Goal: Find contact information: Find contact information

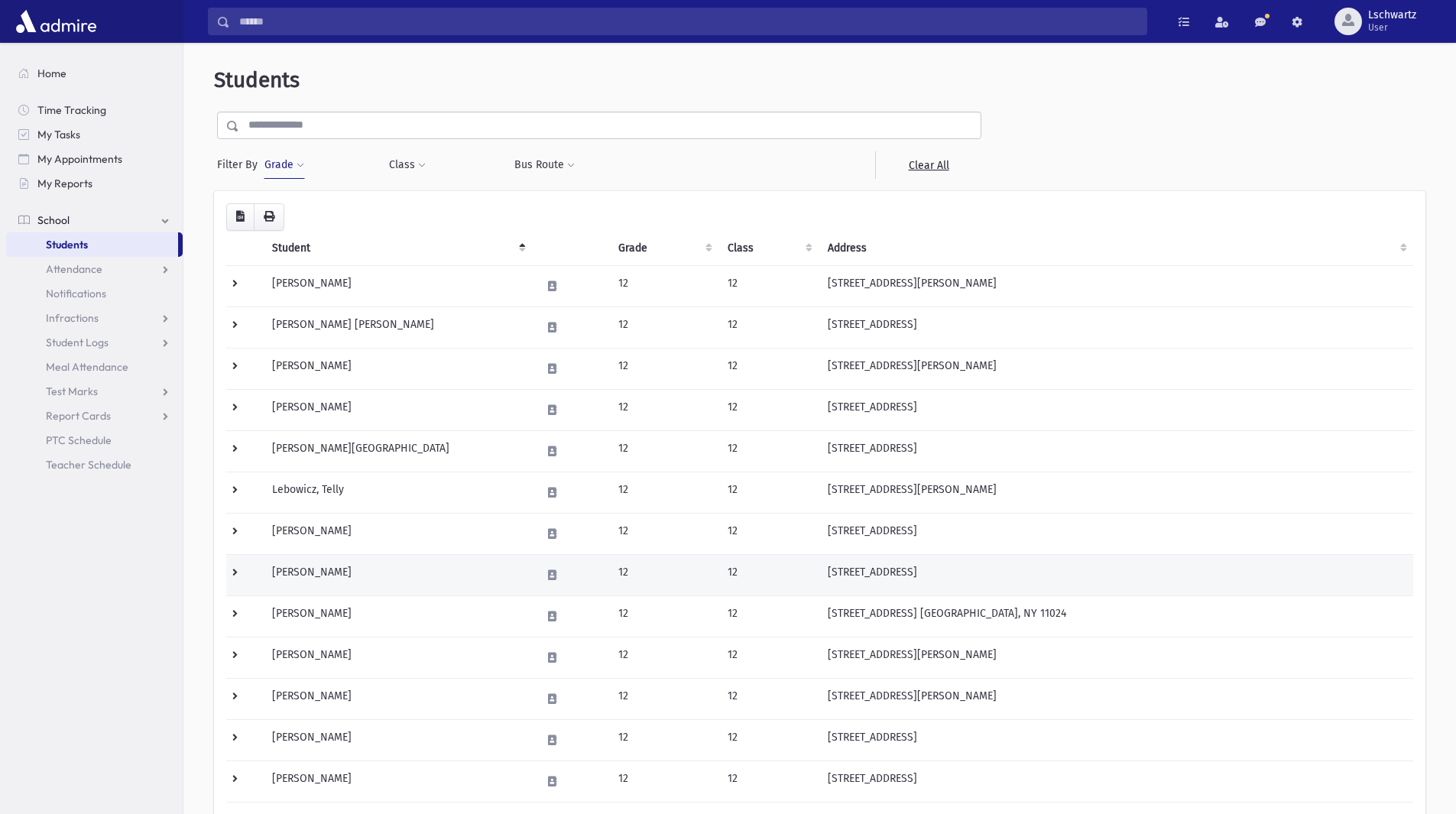
scroll to position [195, 0]
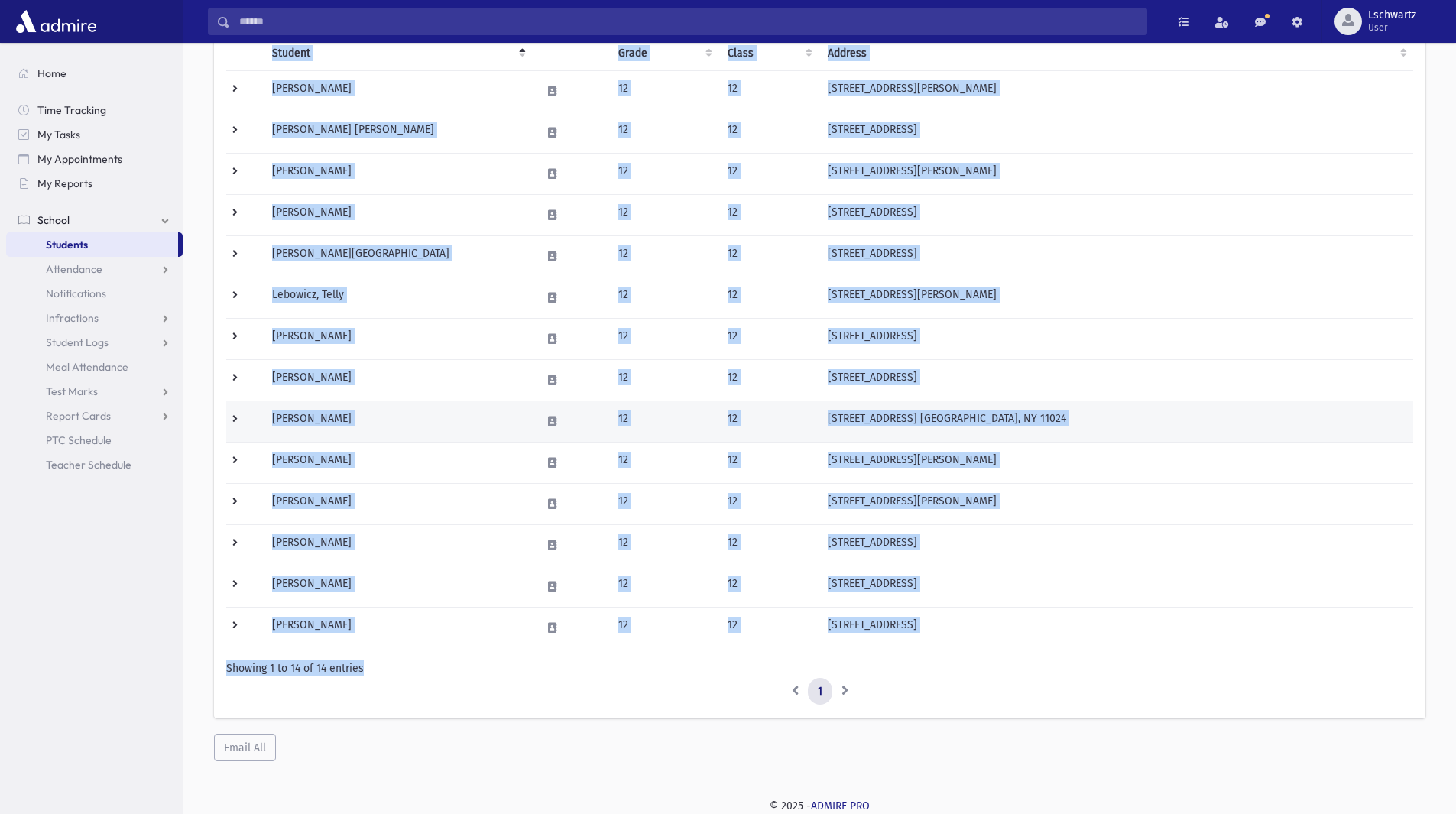
click at [1282, 418] on td "8 Woodcrest Rd. Great Neck, NY 11024" at bounding box center [1115, 421] width 595 height 42
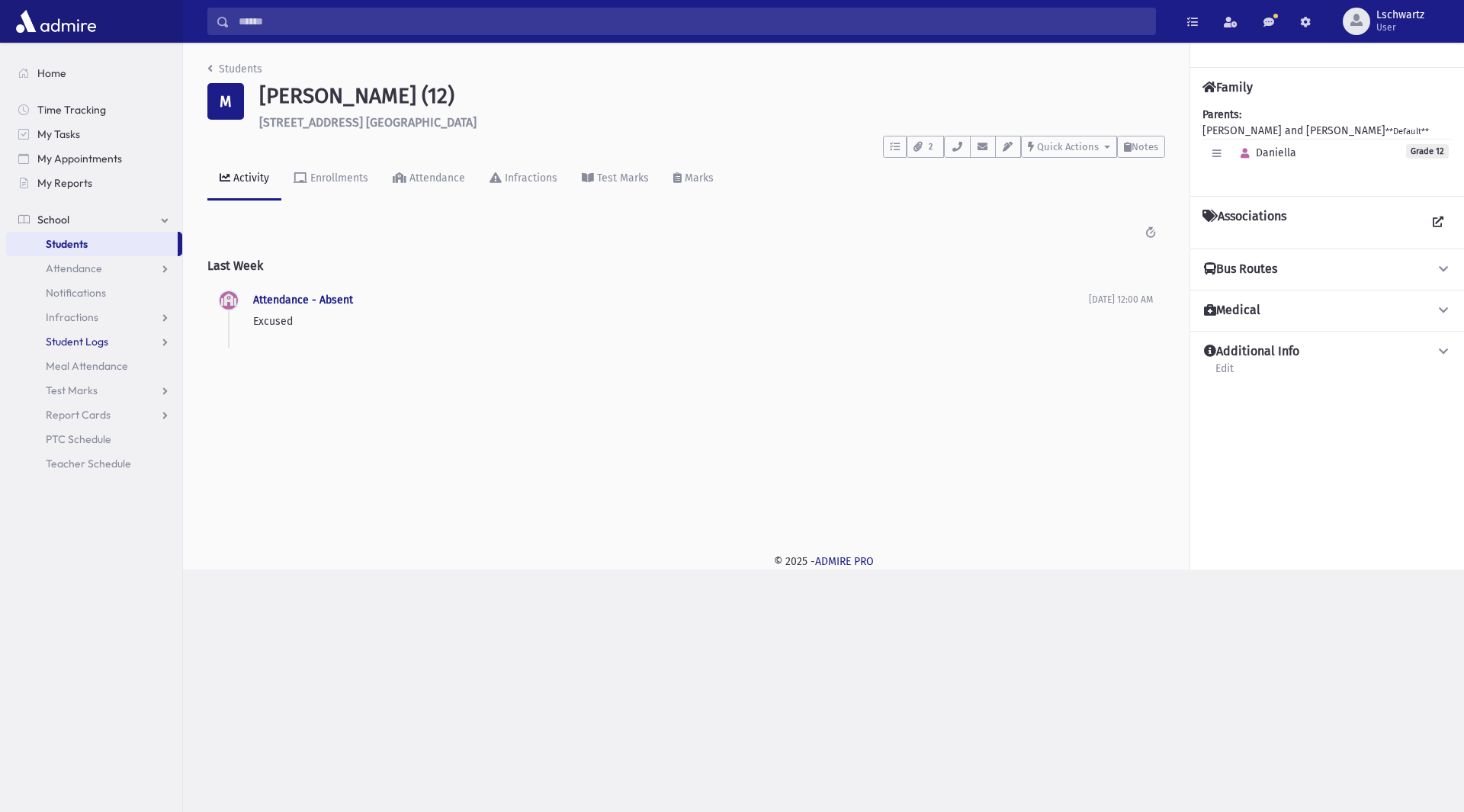
click at [76, 345] on span "Student Logs" at bounding box center [76, 341] width 63 height 14
click at [73, 365] on span "Entry" at bounding box center [71, 365] width 26 height 14
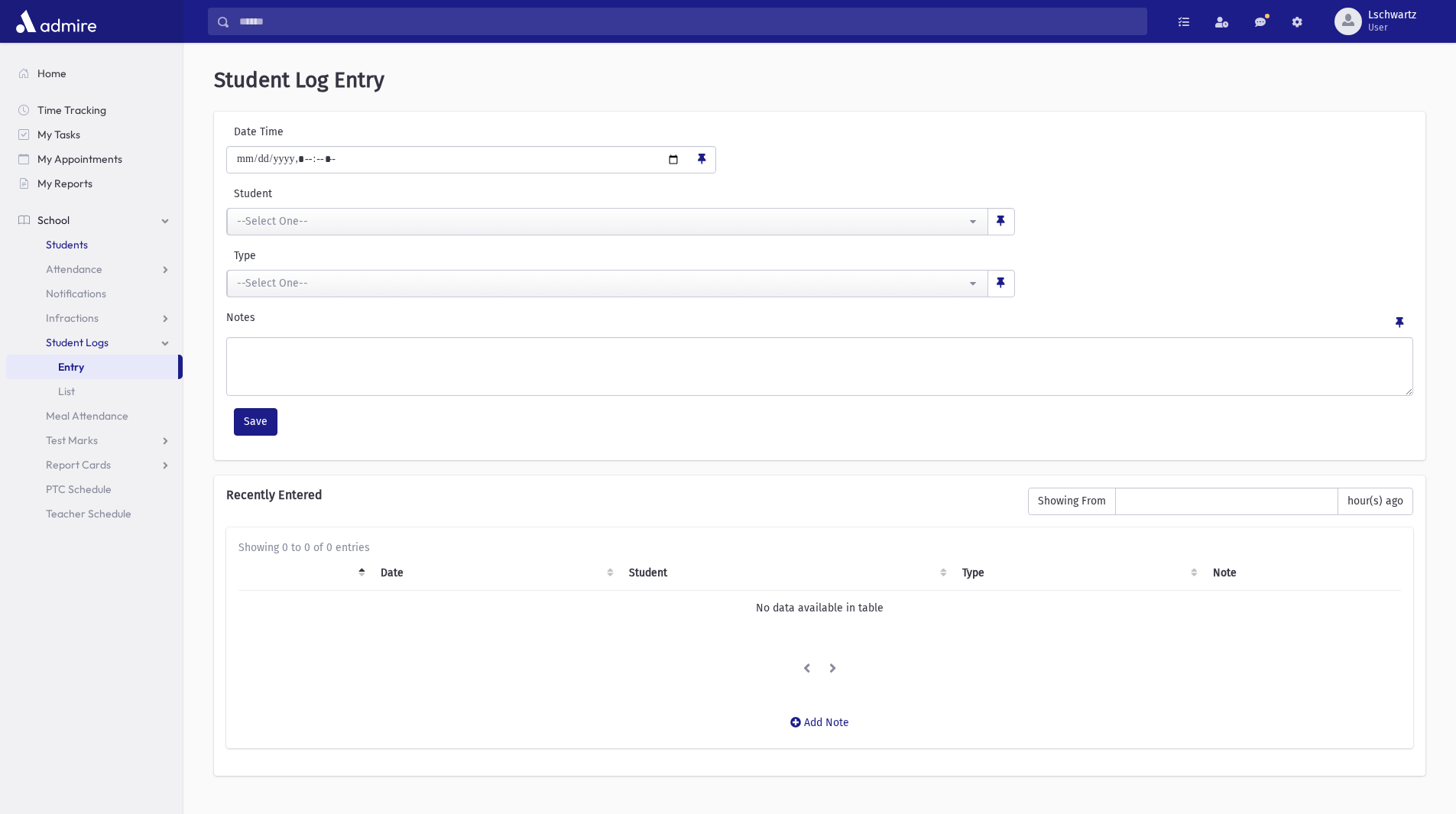
click at [69, 241] on span "Students" at bounding box center [67, 244] width 42 height 14
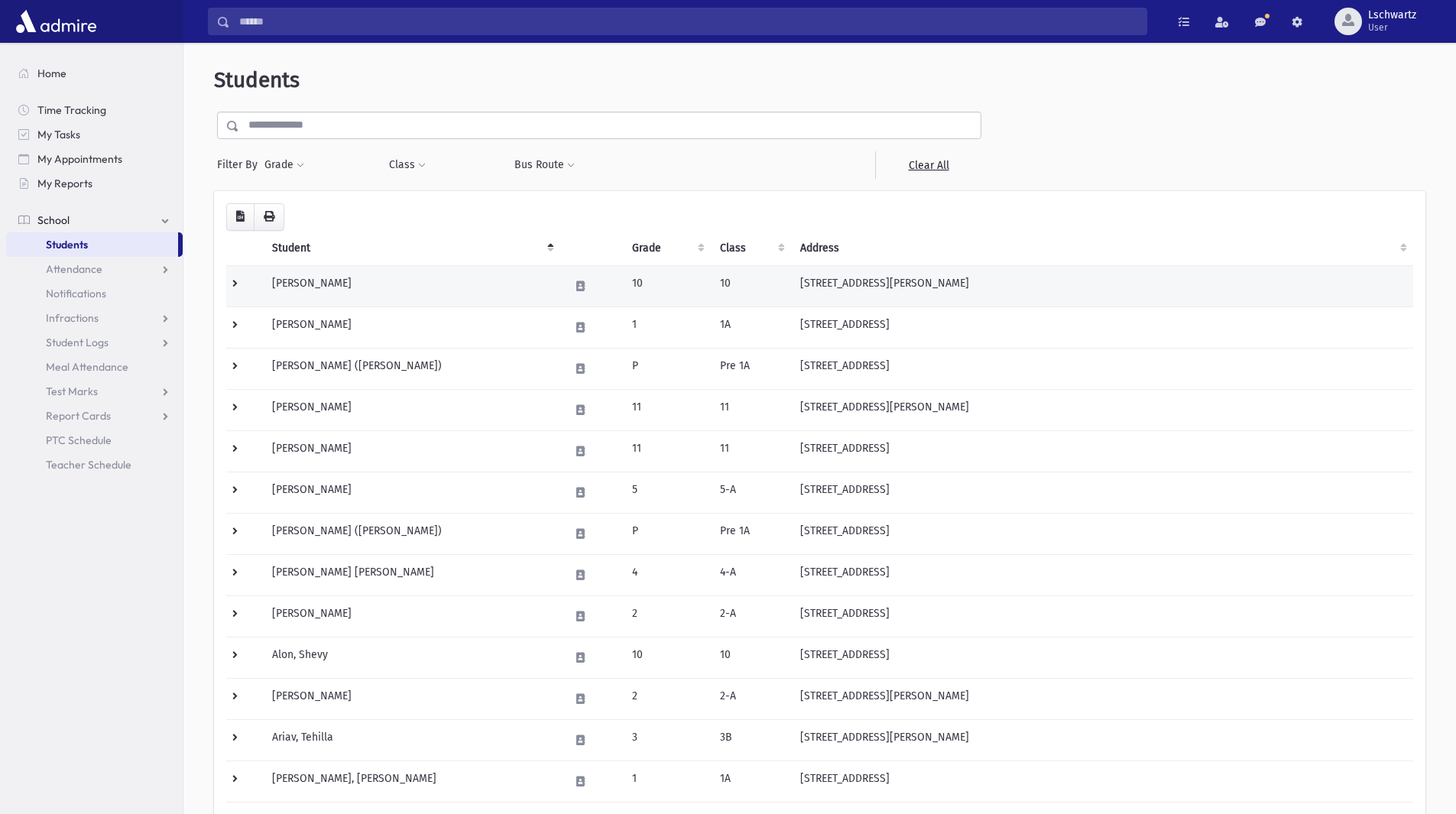
click at [233, 285] on td at bounding box center [244, 285] width 37 height 42
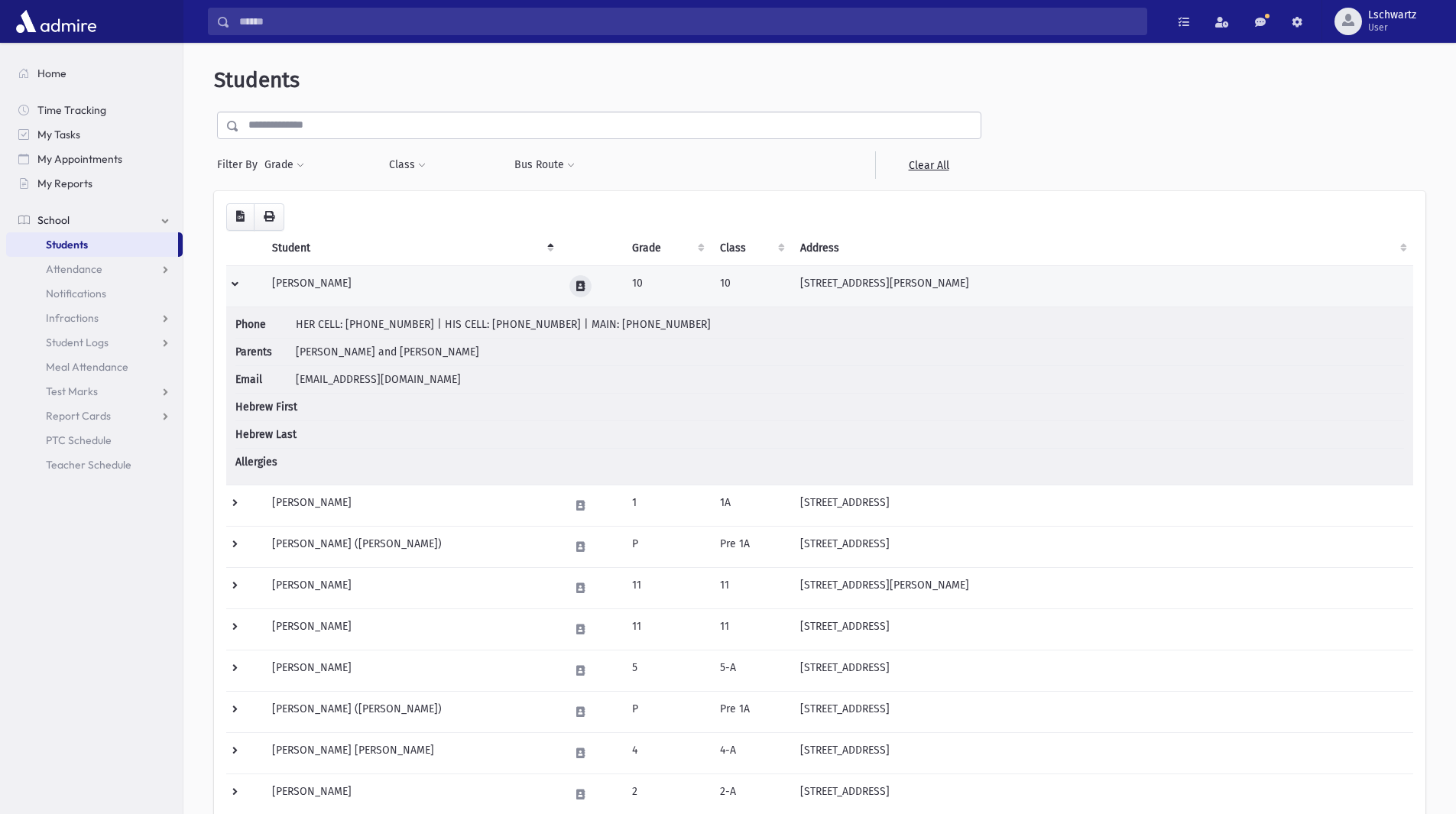
click at [573, 282] on button at bounding box center [580, 285] width 22 height 22
click at [643, 285] on icon "button" at bounding box center [644, 286] width 12 height 10
click at [305, 280] on td "[PERSON_NAME]" at bounding box center [411, 285] width 297 height 42
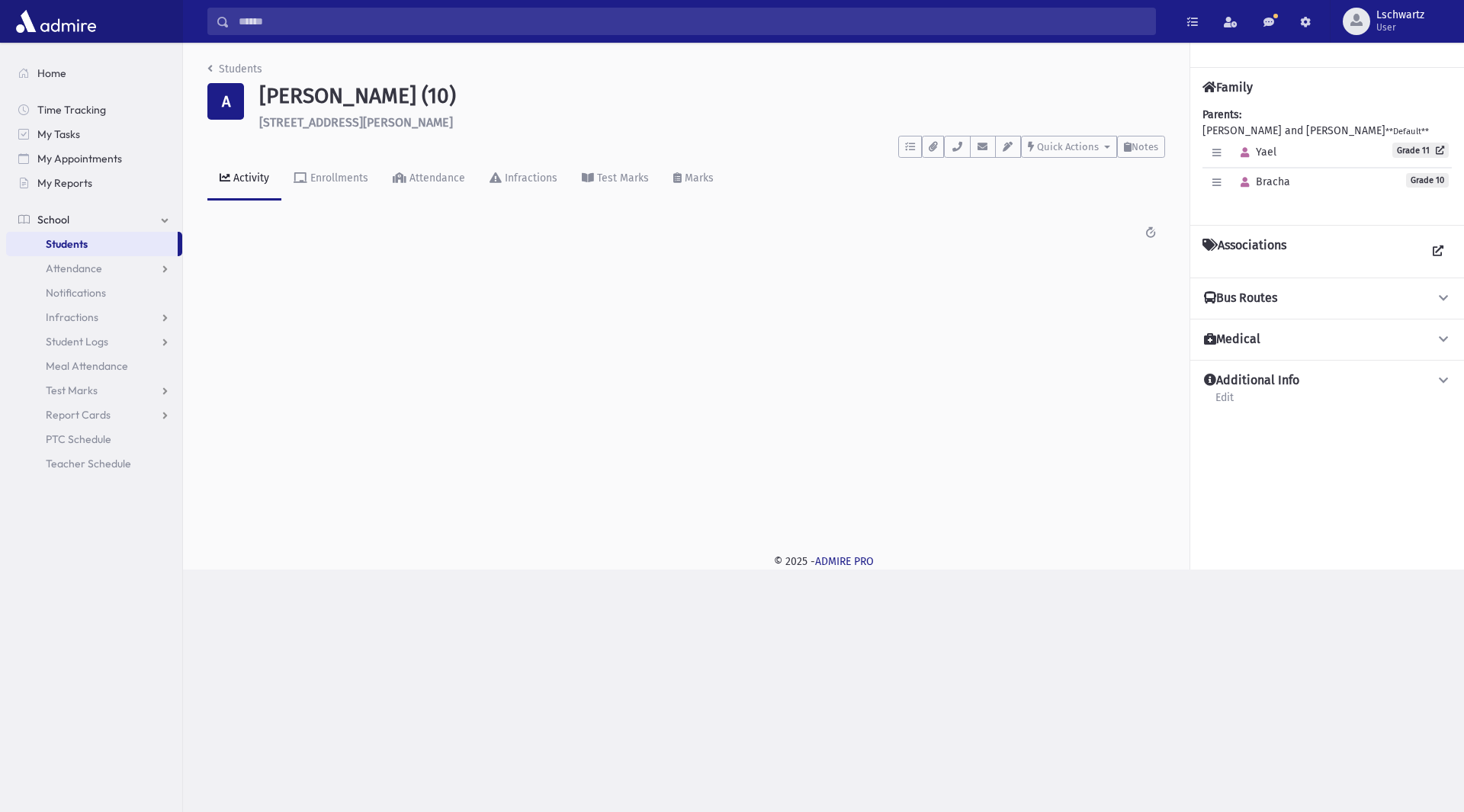
click at [68, 241] on span "Students" at bounding box center [67, 243] width 42 height 14
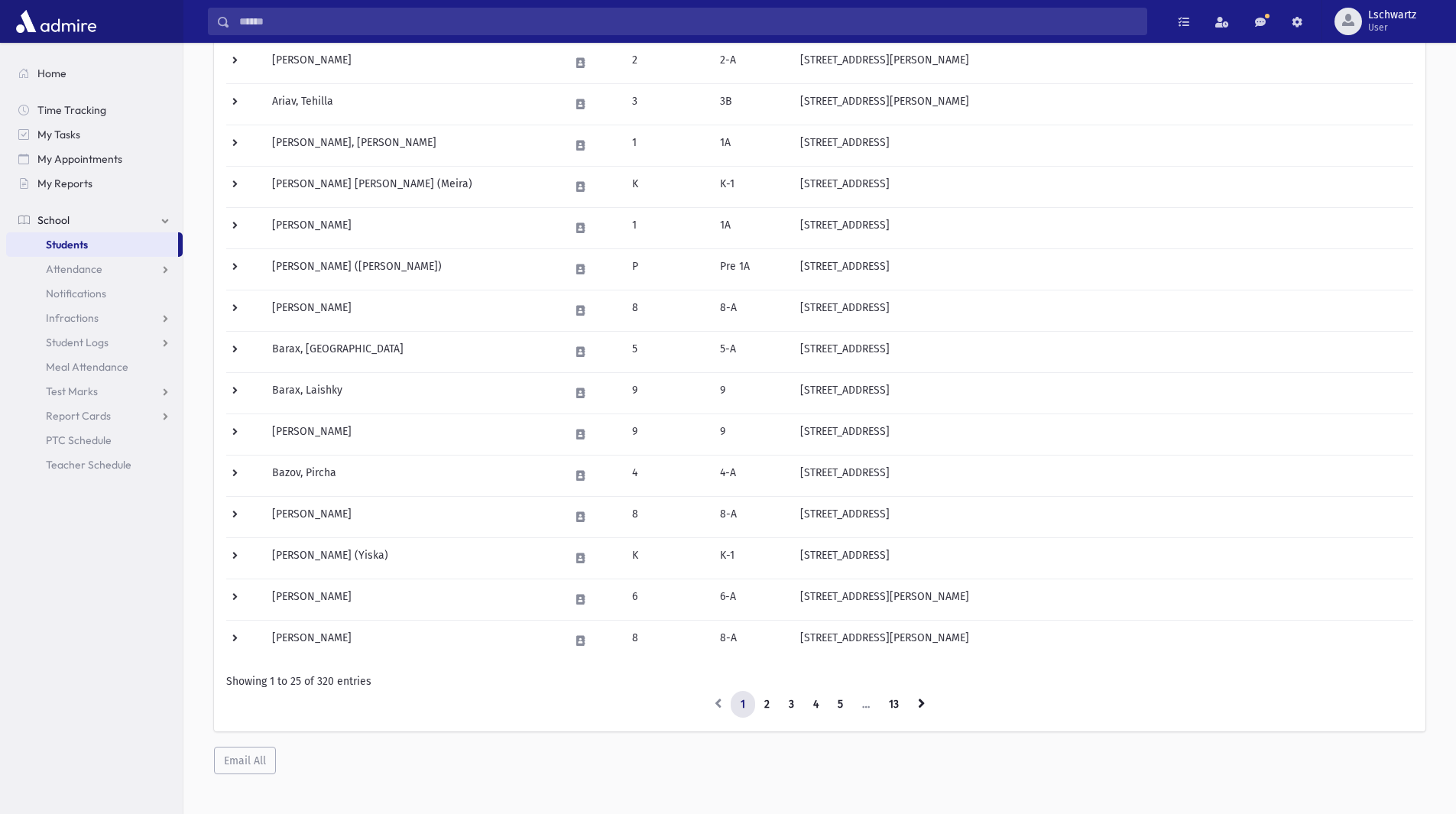
scroll to position [648, 0]
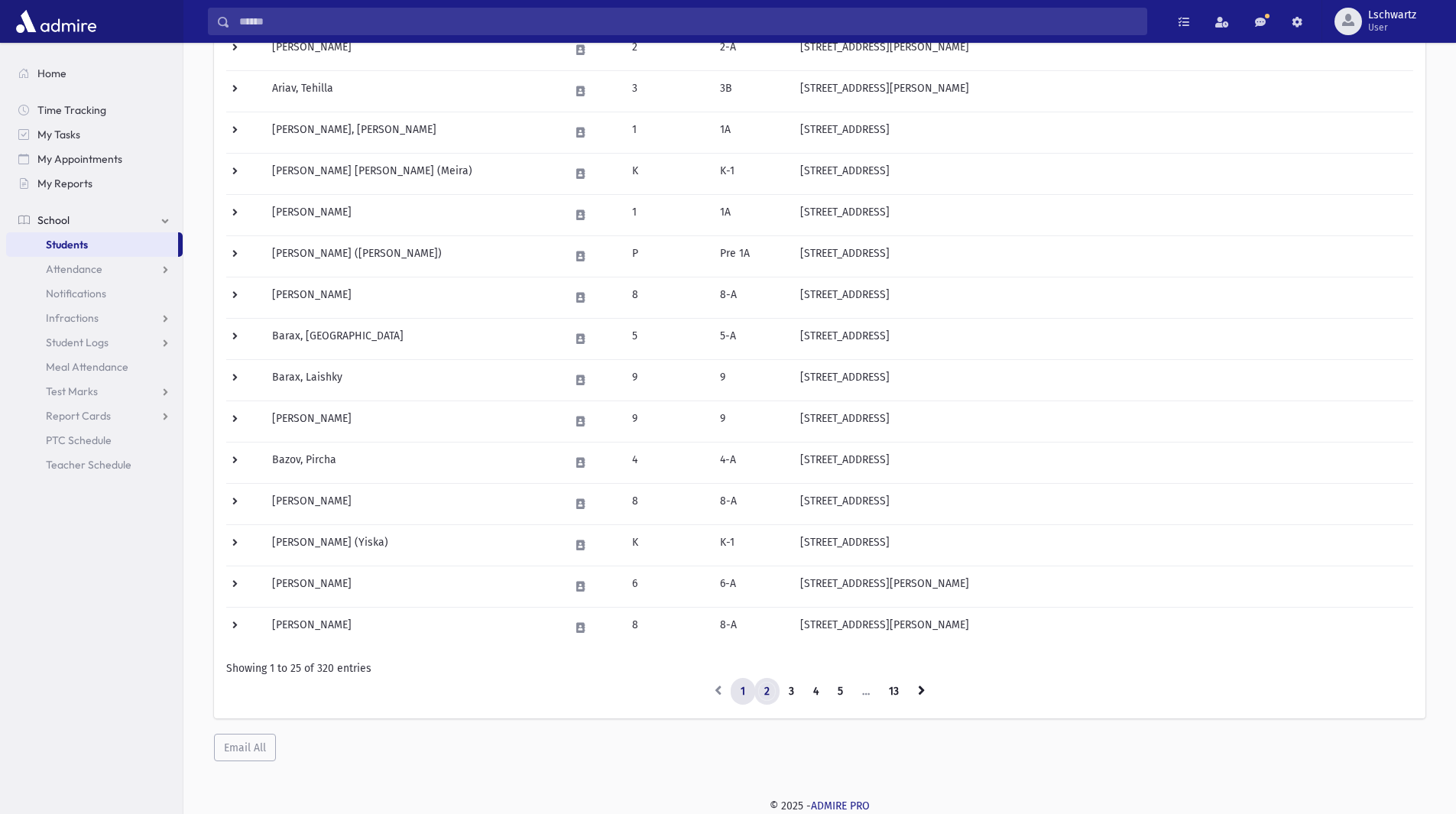
click at [762, 683] on link "2" at bounding box center [767, 692] width 25 height 28
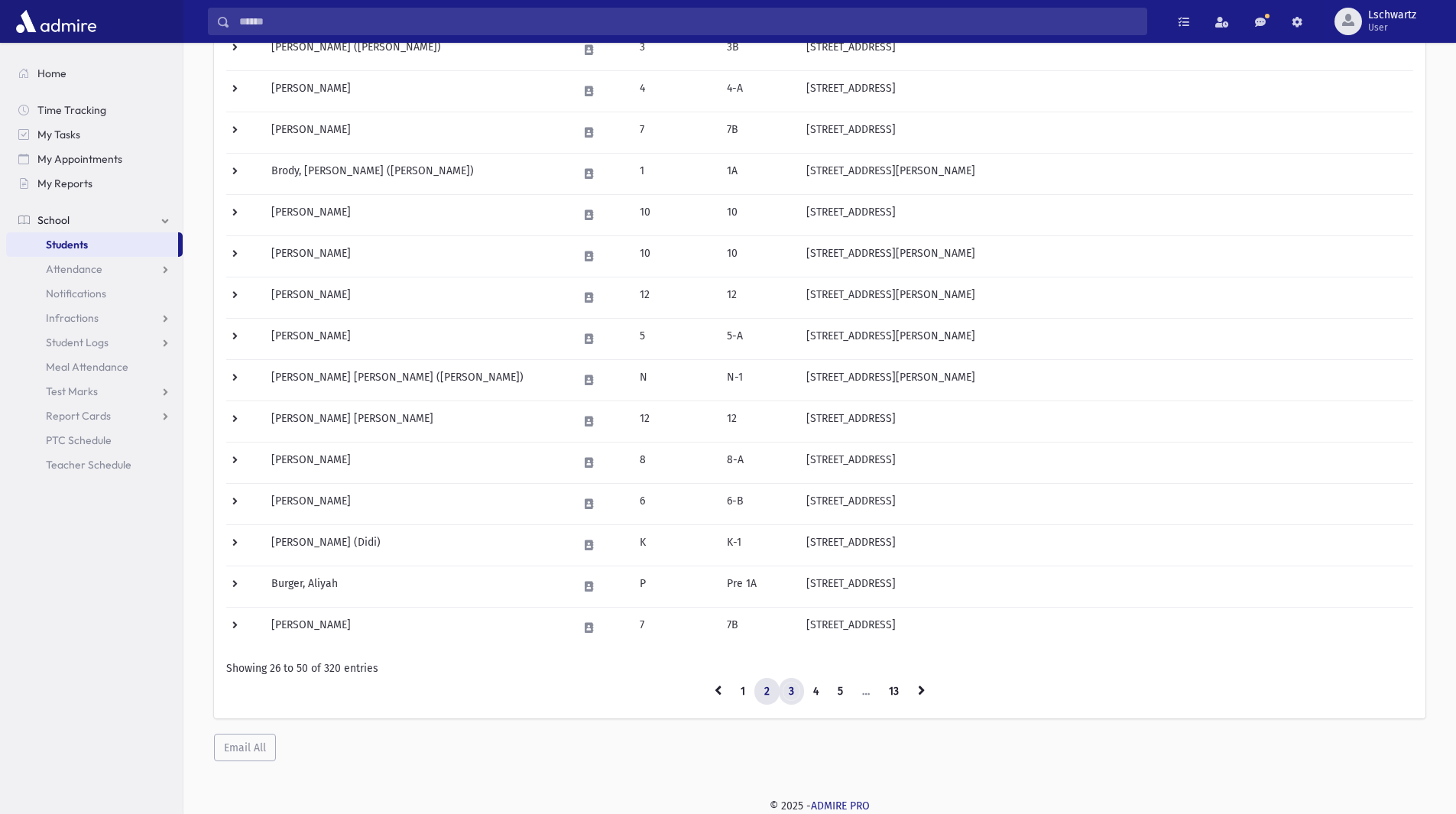
click at [789, 688] on link "3" at bounding box center [791, 692] width 25 height 28
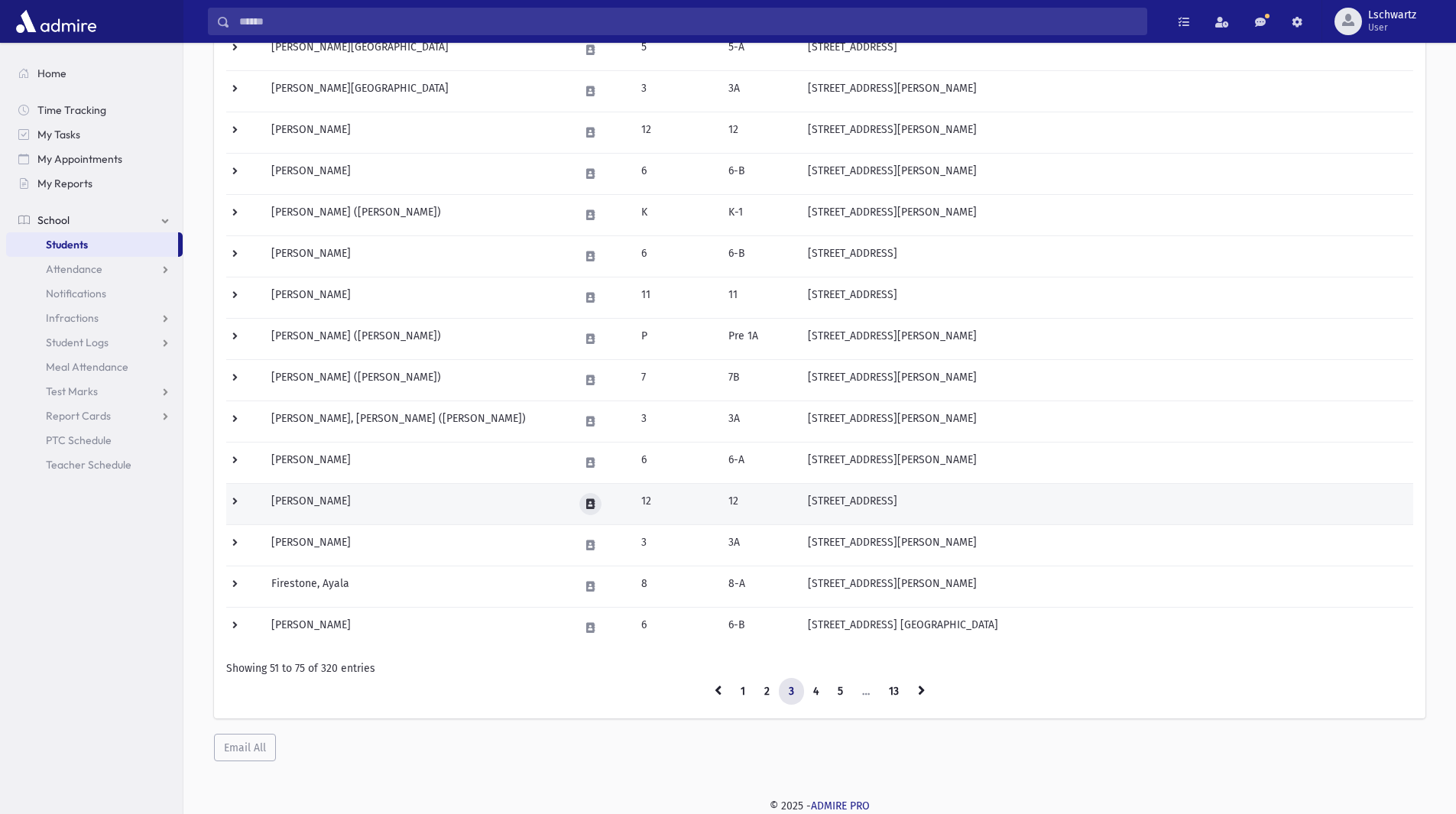
click at [586, 505] on icon at bounding box center [591, 504] width 8 height 10
click at [652, 503] on button "button" at bounding box center [645, 503] width 26 height 22
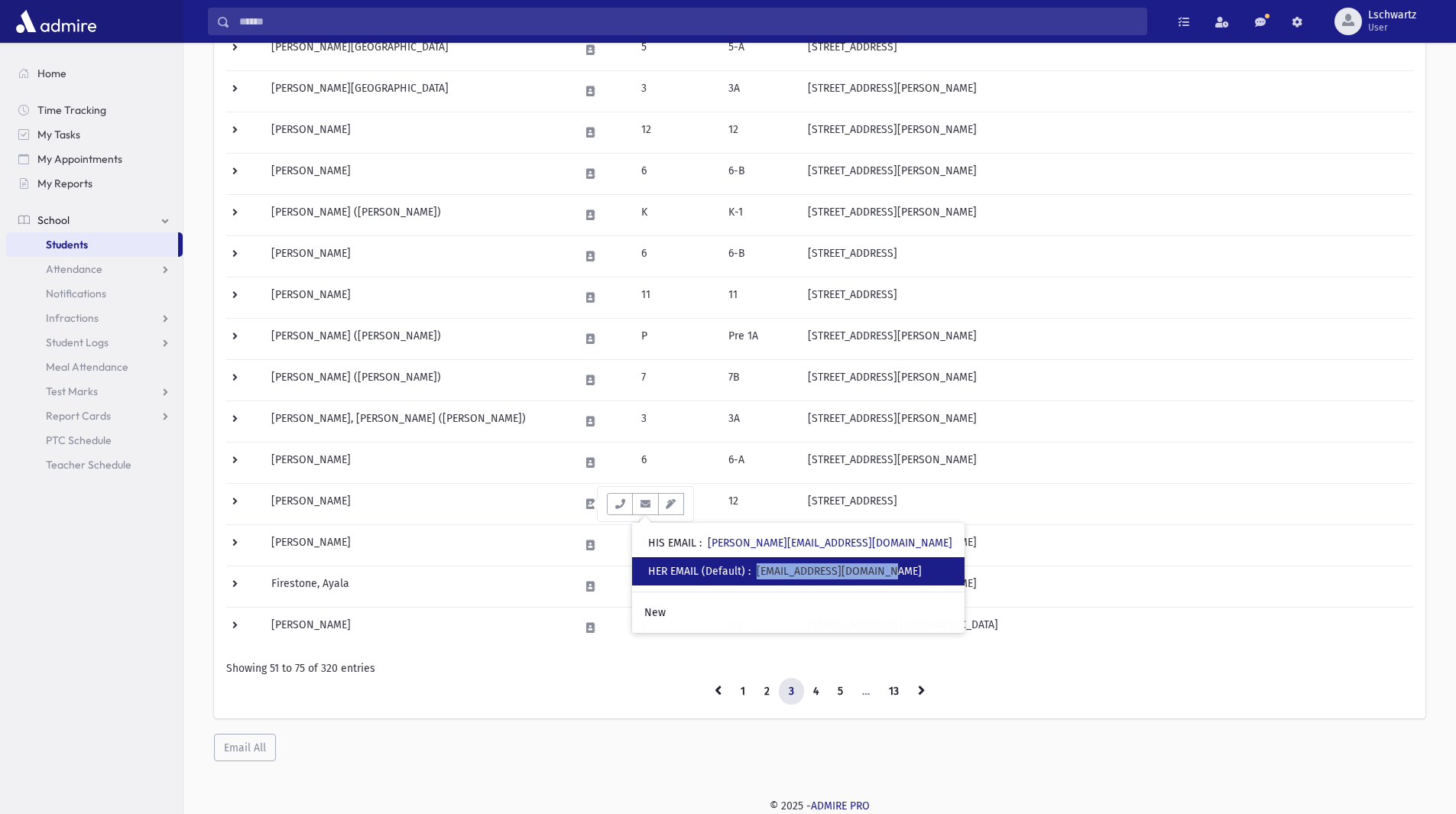
drag, startPoint x: 759, startPoint y: 573, endPoint x: 892, endPoint y: 570, distance: 133.0
click at [892, 570] on div "• HER EMAIL (Default) : [EMAIL_ADDRESS][DOMAIN_NAME]" at bounding box center [799, 571] width 333 height 29
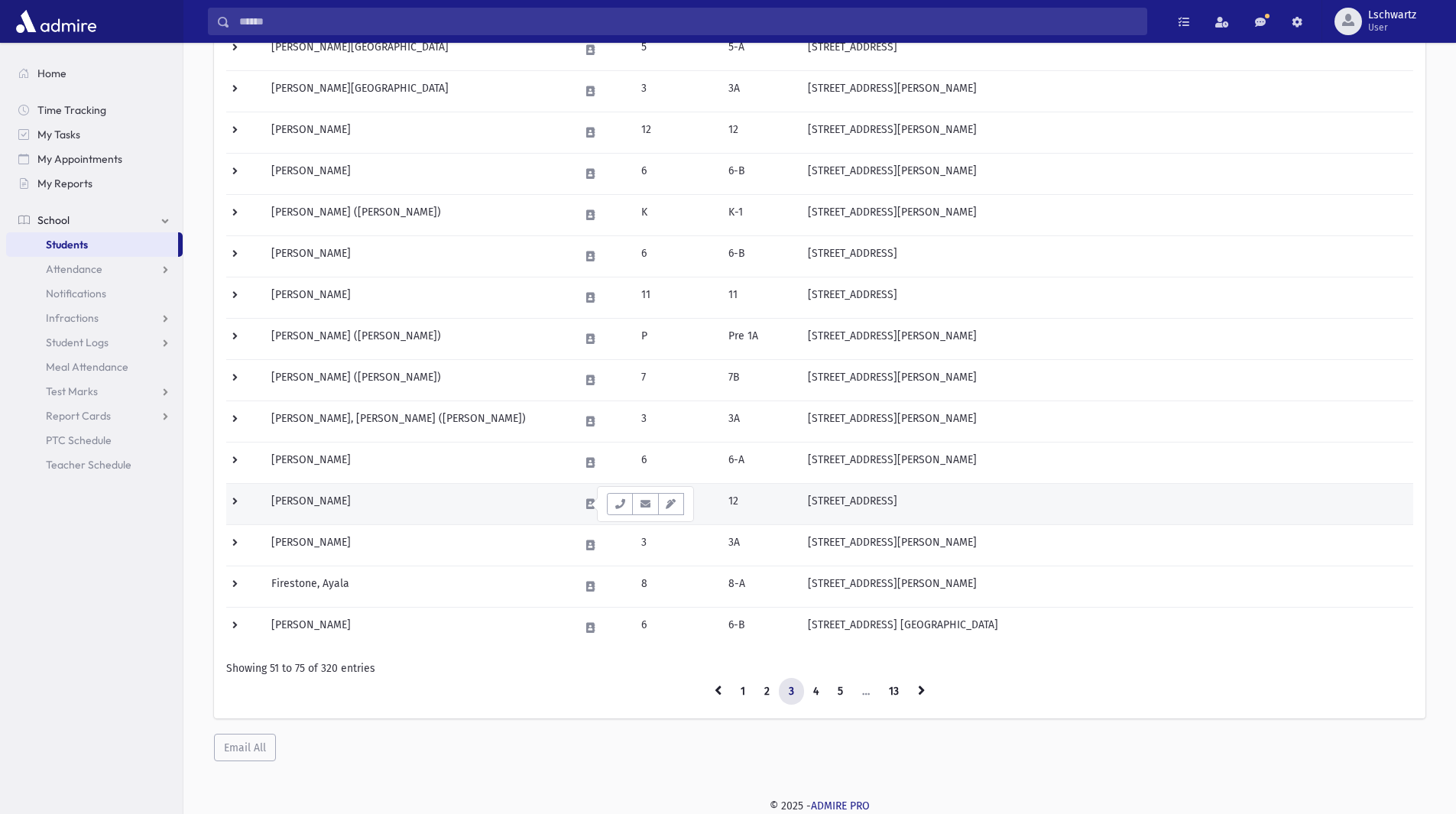
click at [232, 499] on td at bounding box center [244, 503] width 36 height 42
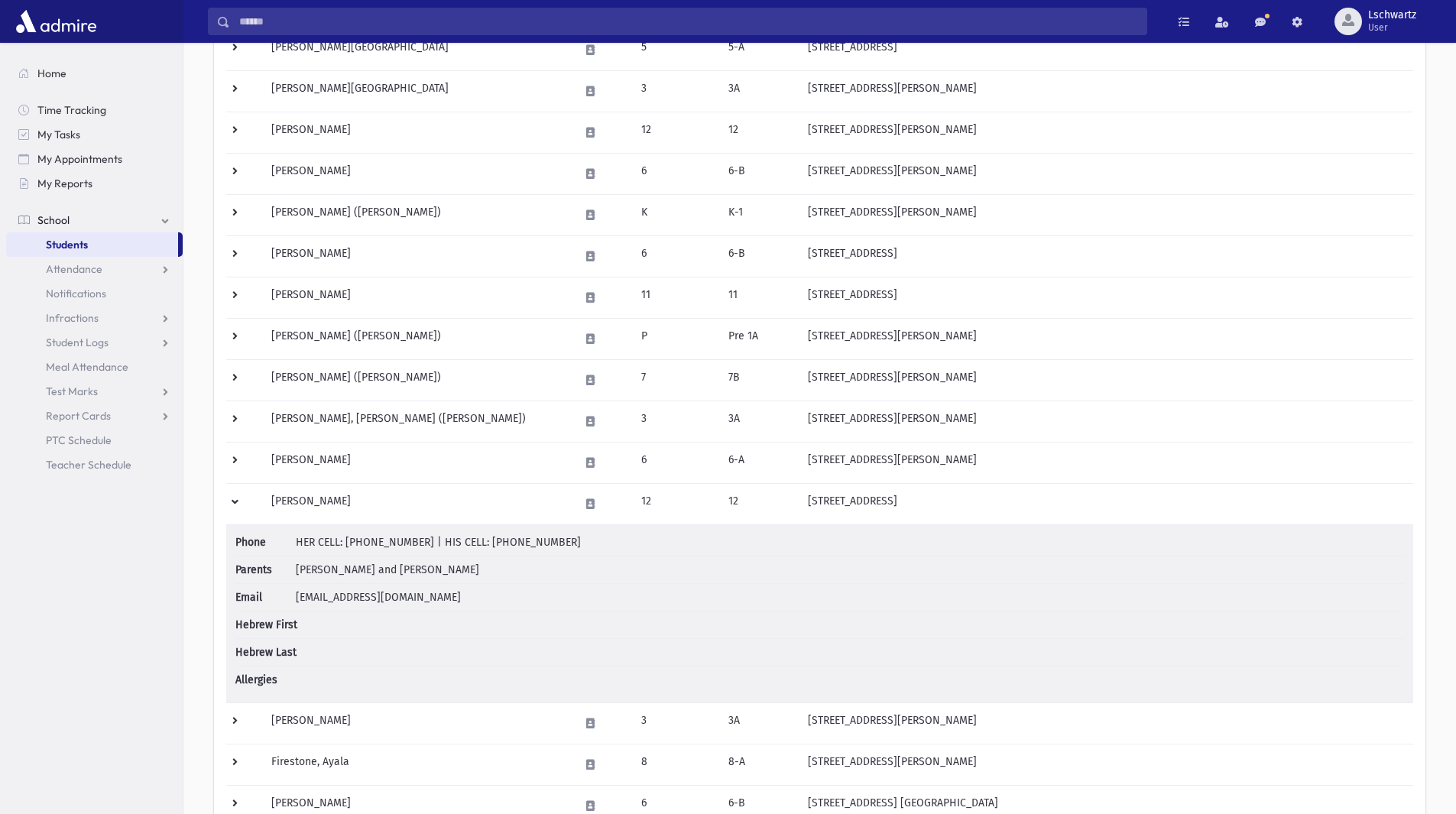
scroll to position [725, 0]
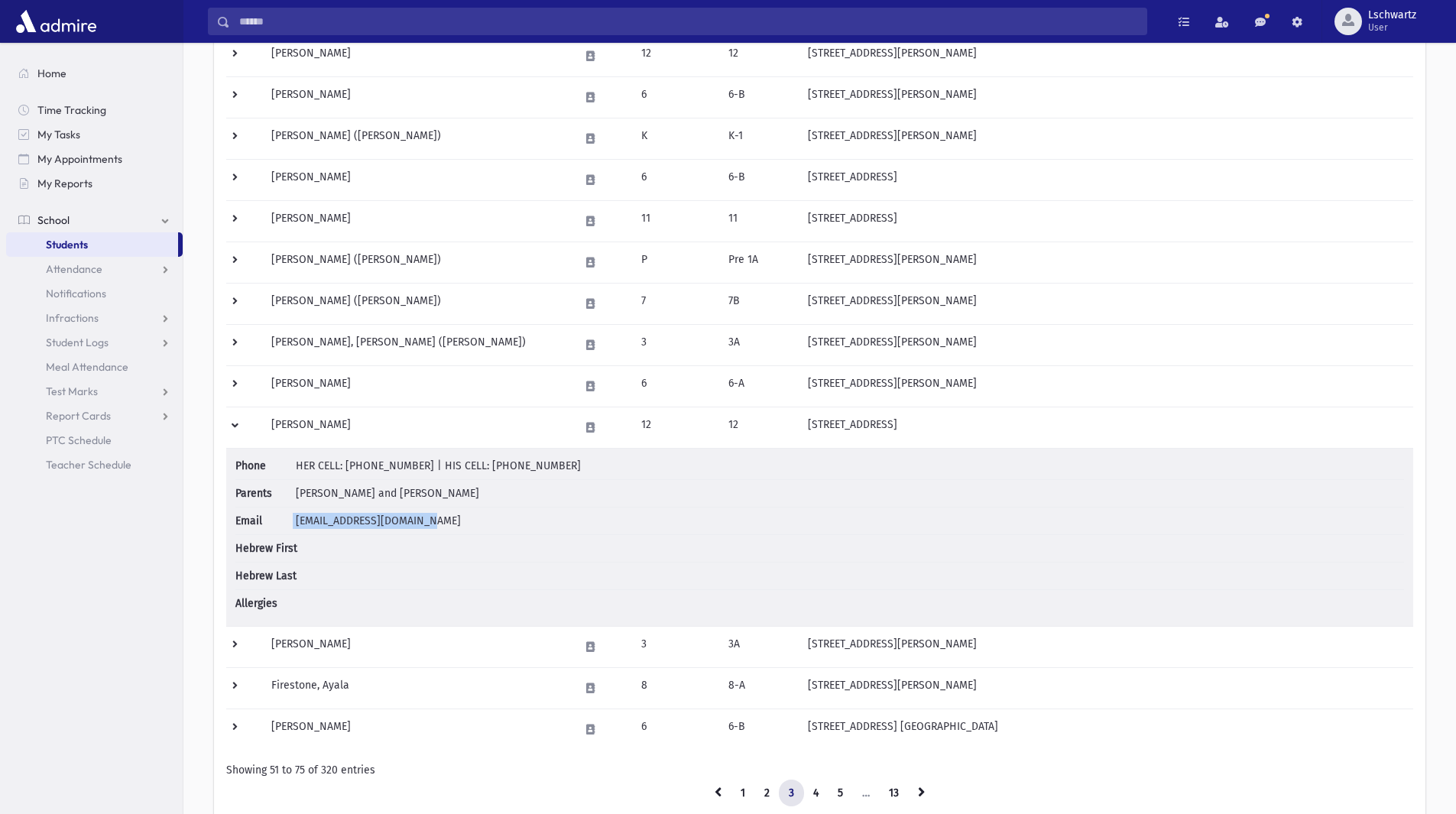
drag, startPoint x: 274, startPoint y: 517, endPoint x: 453, endPoint y: 533, distance: 179.7
click at [453, 533] on li "Email [EMAIL_ADDRESS][DOMAIN_NAME]" at bounding box center [820, 521] width 1169 height 28
copy li "[EMAIL_ADDRESS][DOMAIN_NAME]"
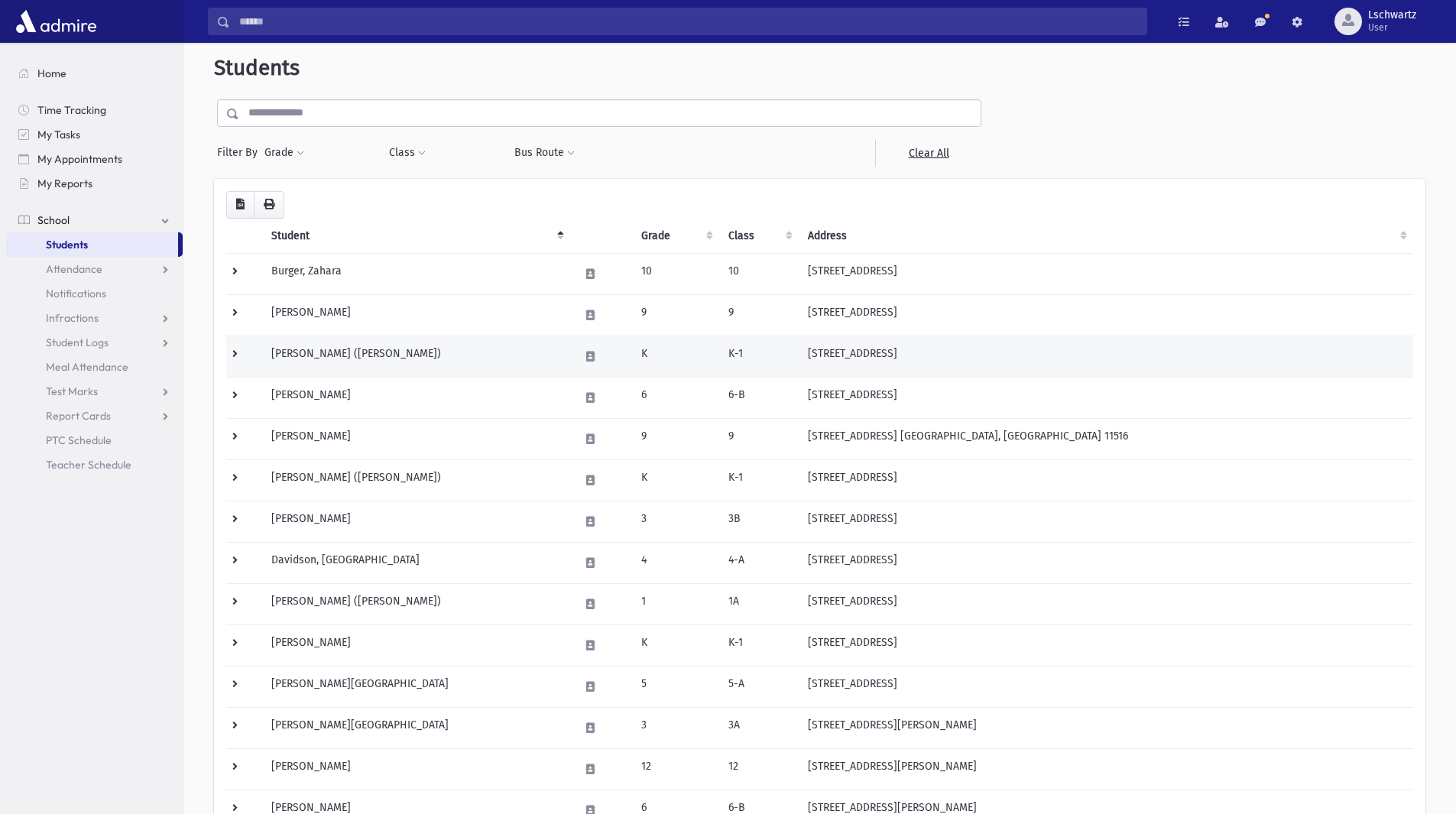
scroll to position [0, 0]
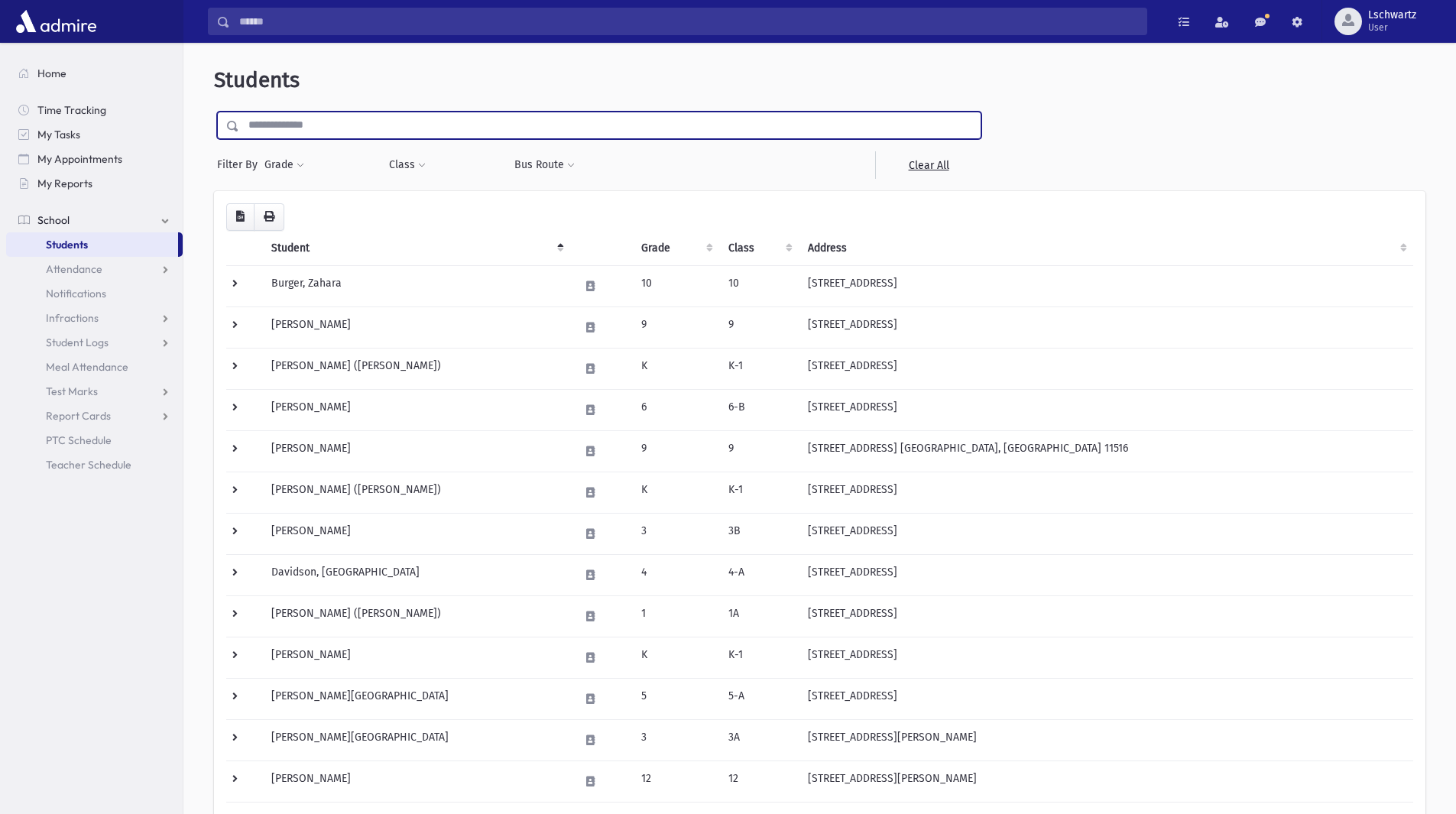
click at [462, 127] on input "text" at bounding box center [609, 126] width 741 height 28
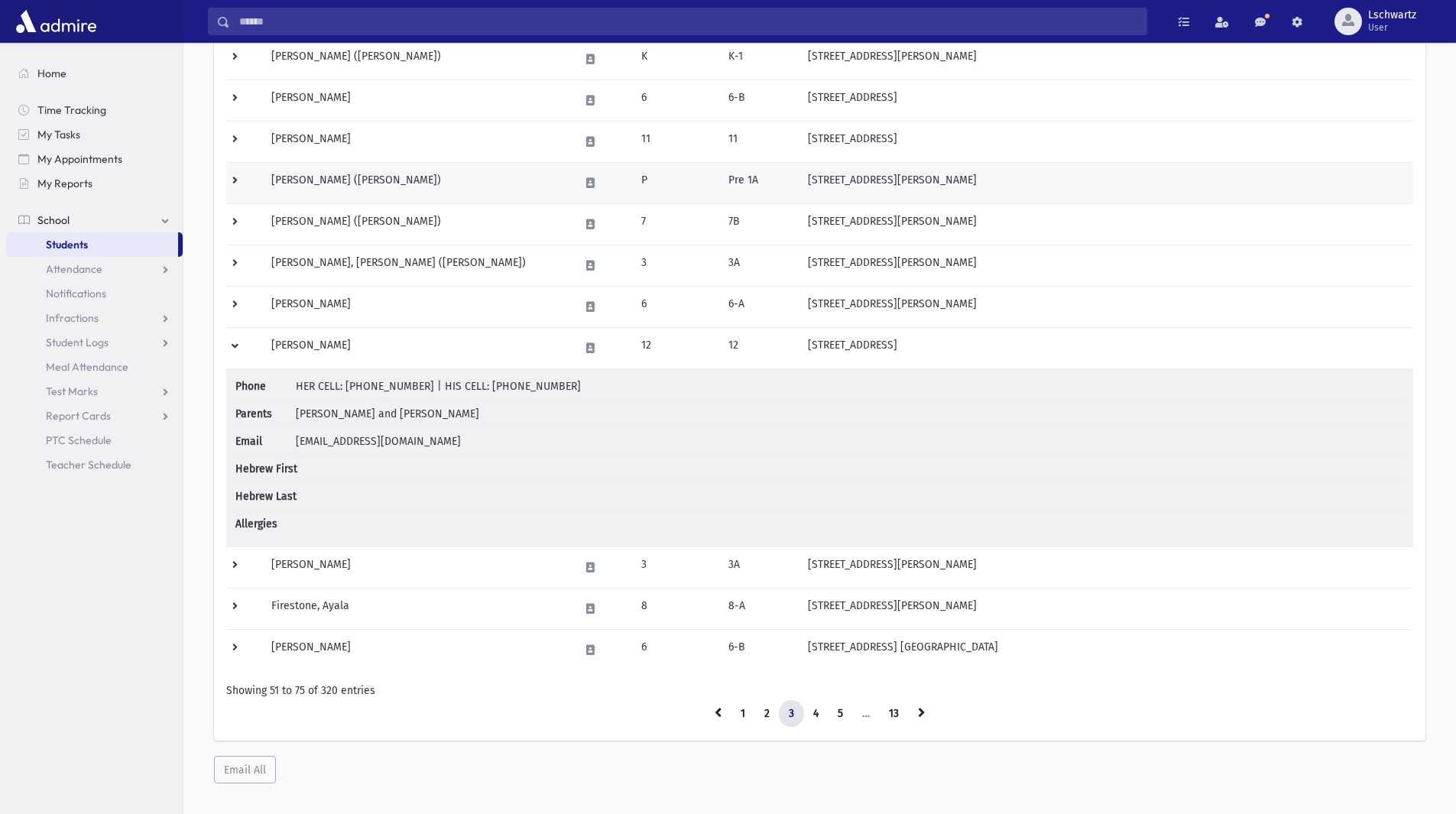
scroll to position [827, 0]
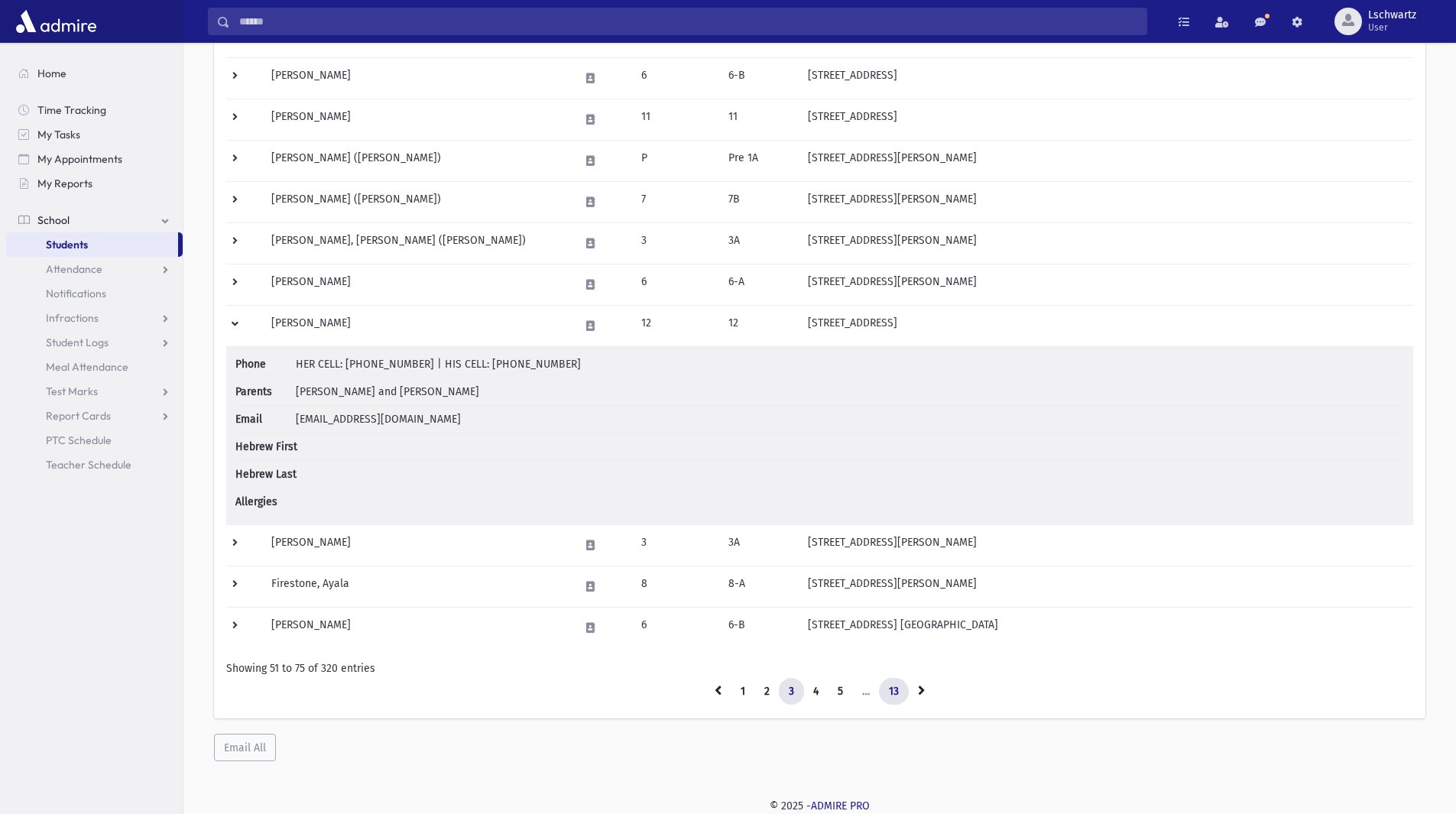
type input "********"
click at [895, 688] on link "13" at bounding box center [894, 692] width 30 height 28
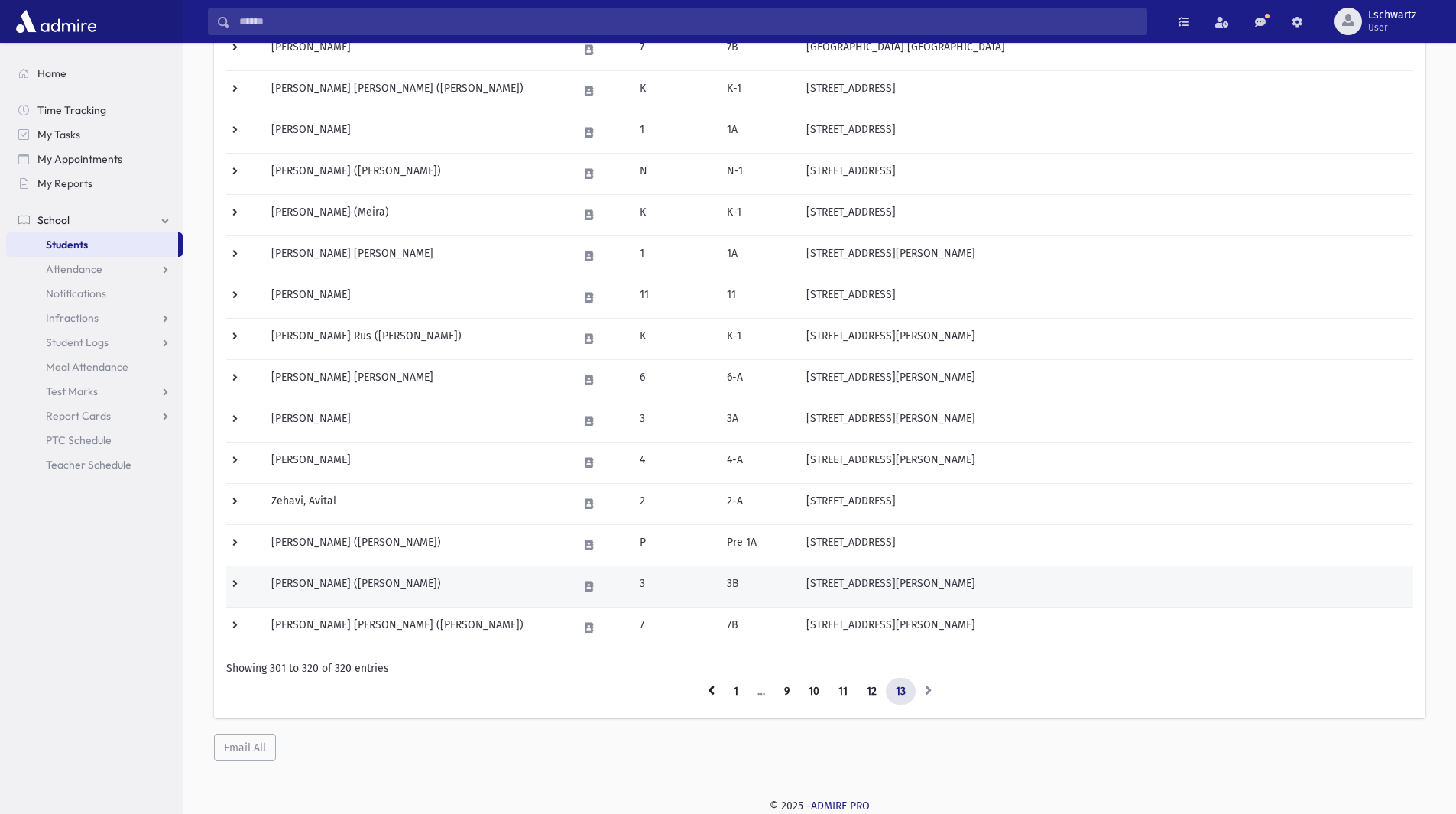
scroll to position [442, 0]
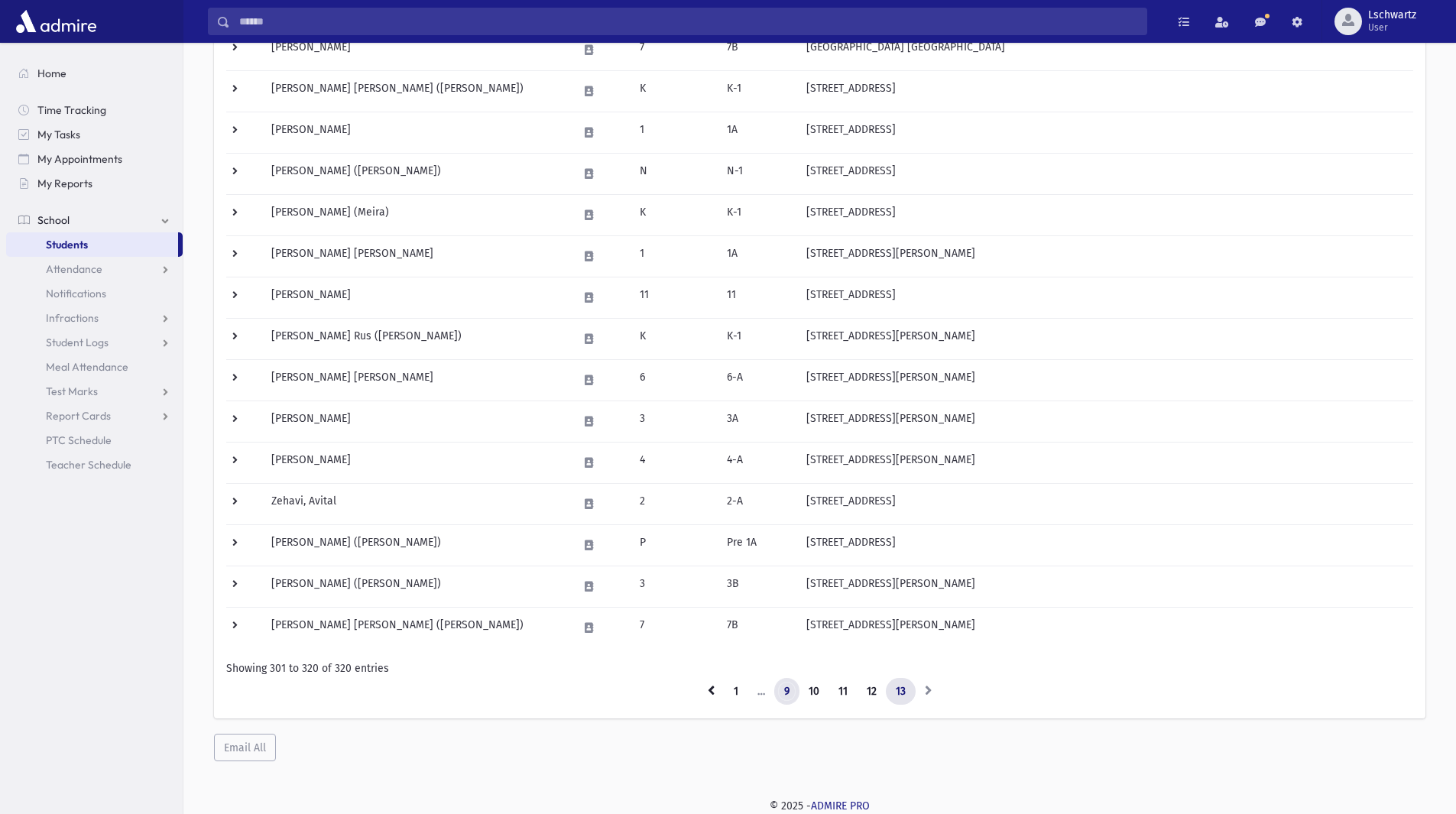
click at [791, 691] on link "9" at bounding box center [786, 692] width 25 height 28
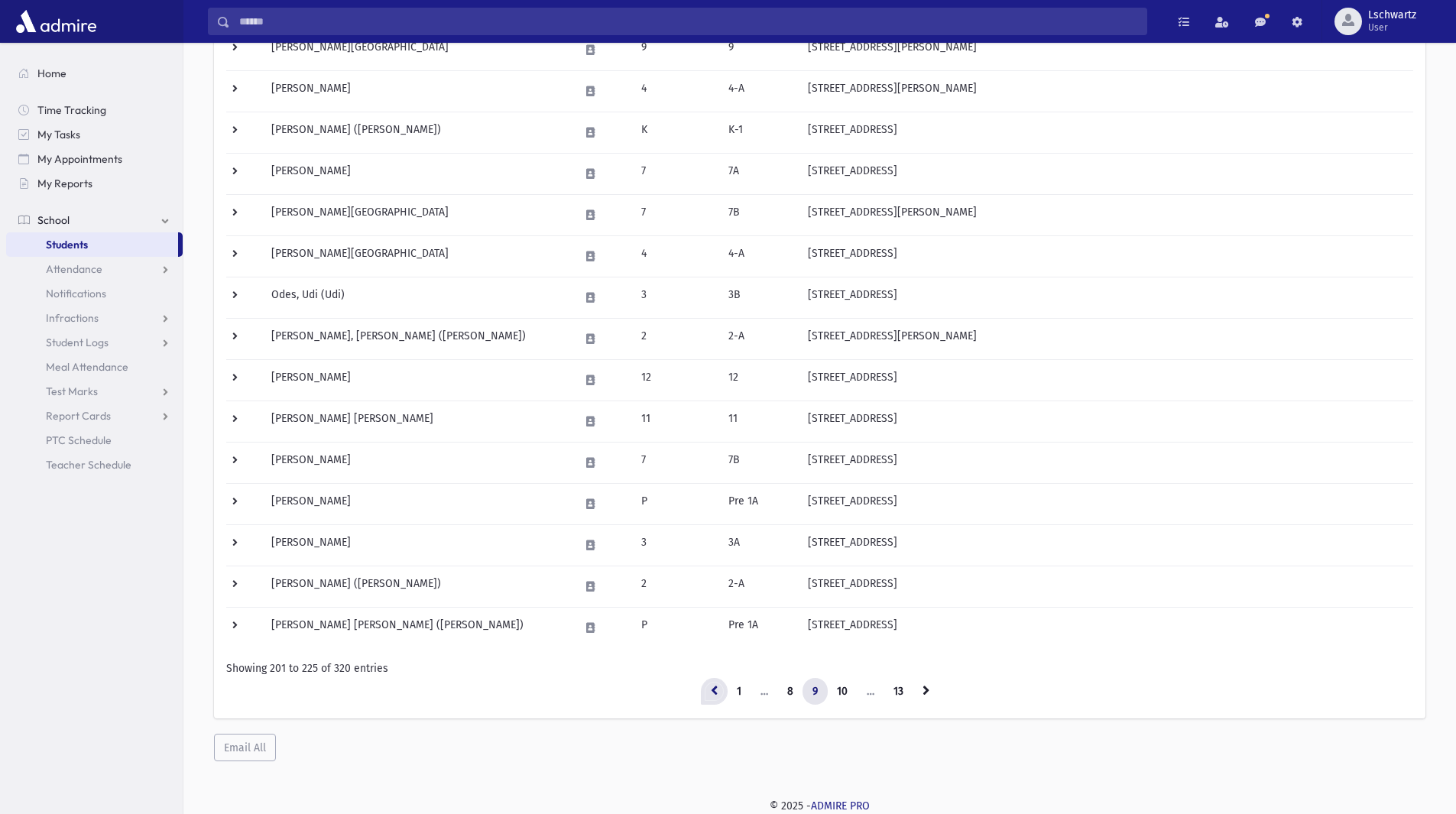
click at [716, 690] on icon at bounding box center [714, 690] width 7 height 11
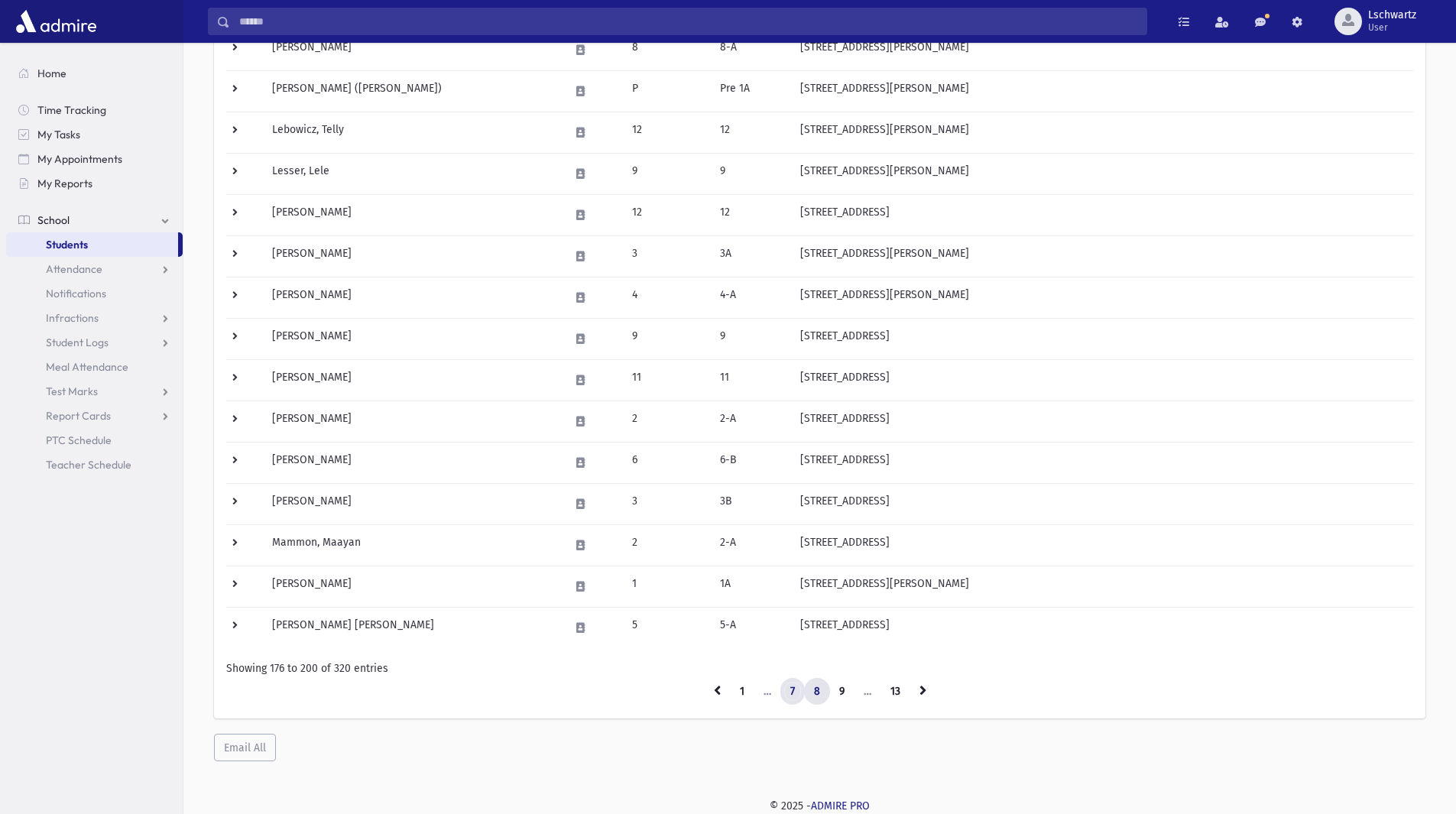
click at [790, 688] on link "7" at bounding box center [793, 692] width 24 height 28
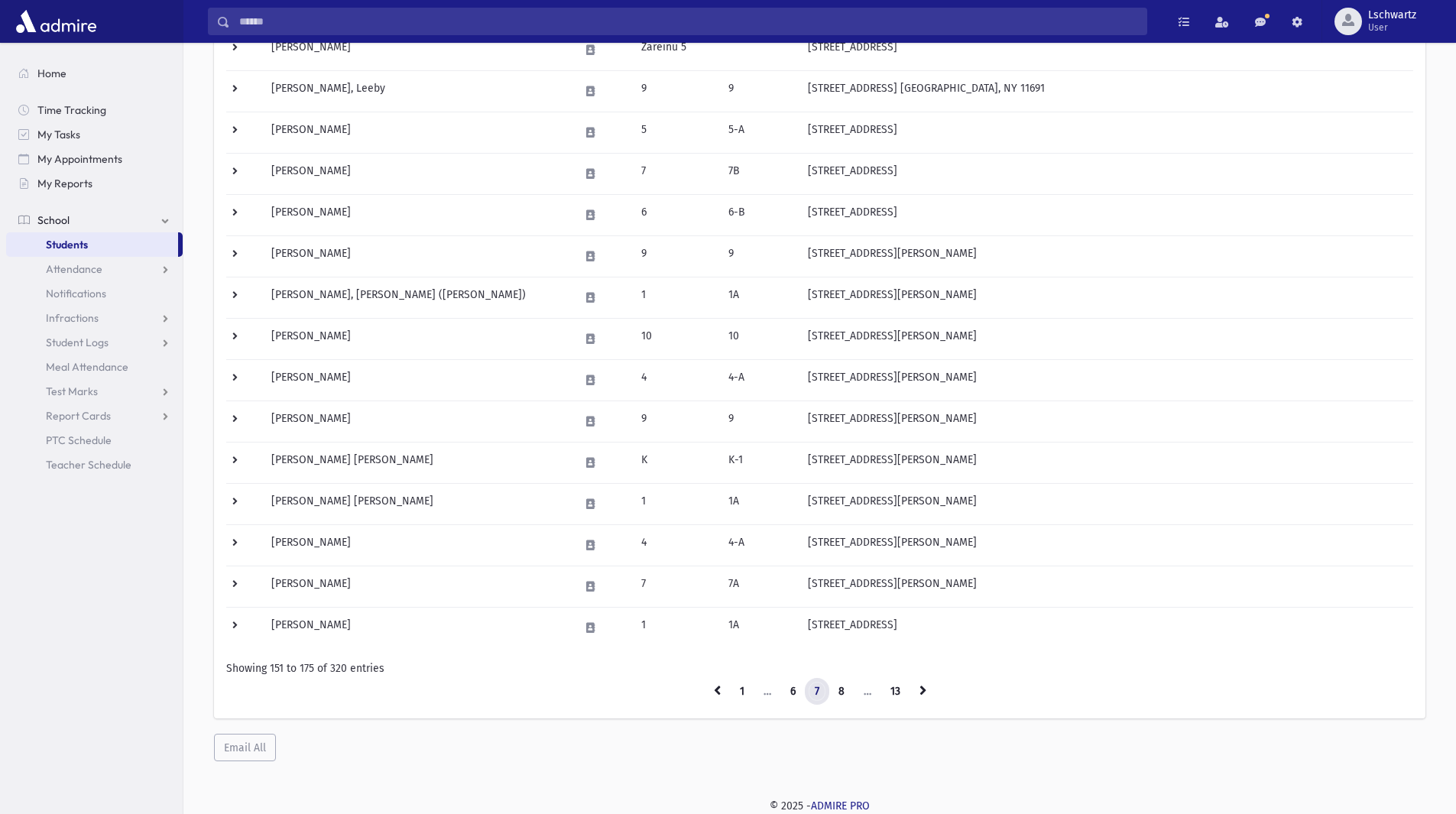
click at [818, 688] on link "7" at bounding box center [817, 692] width 24 height 28
click at [814, 690] on link "7" at bounding box center [817, 692] width 24 height 28
click at [843, 687] on link "8" at bounding box center [842, 692] width 26 height 28
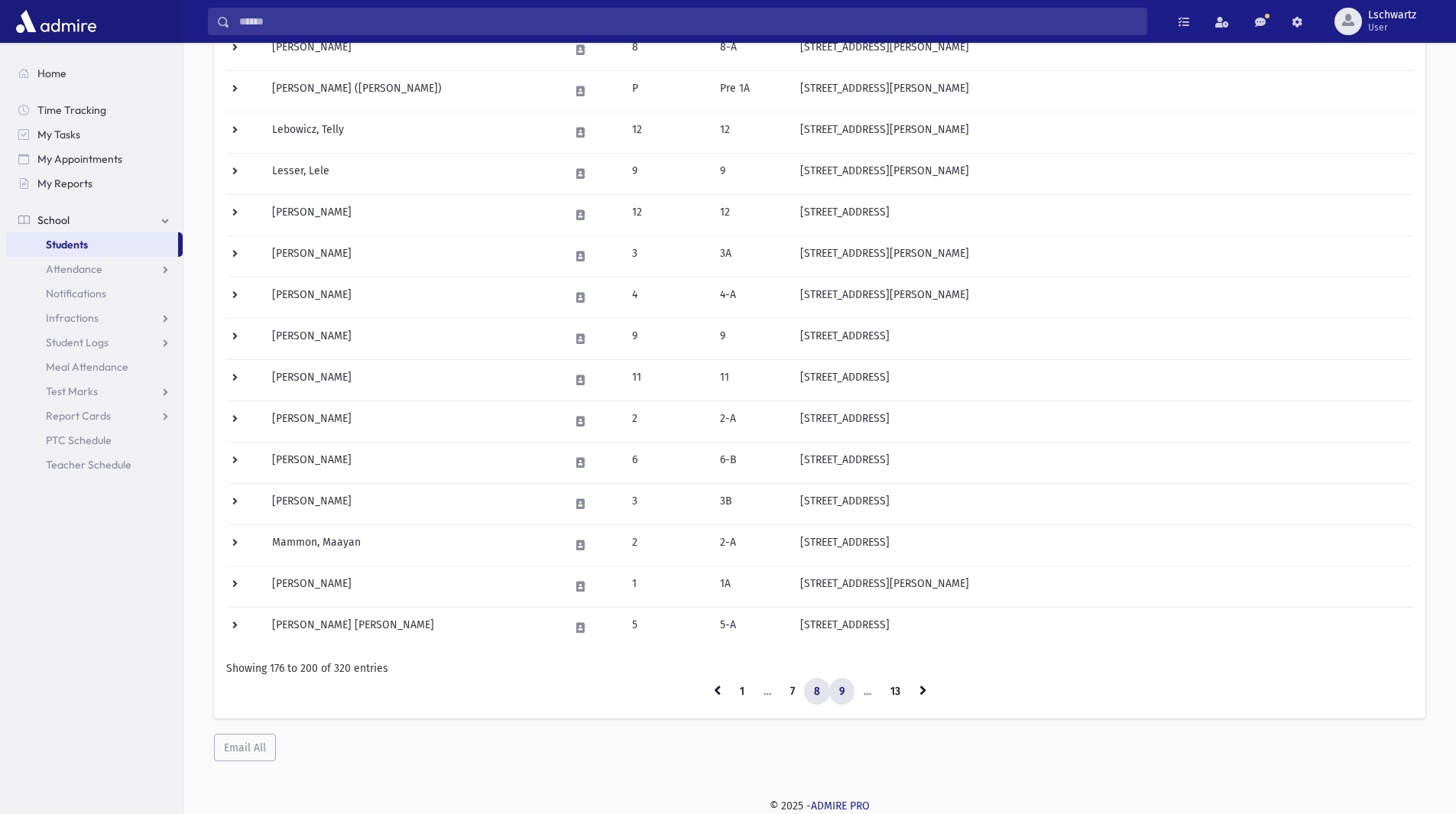
click at [843, 688] on link "9" at bounding box center [842, 692] width 25 height 28
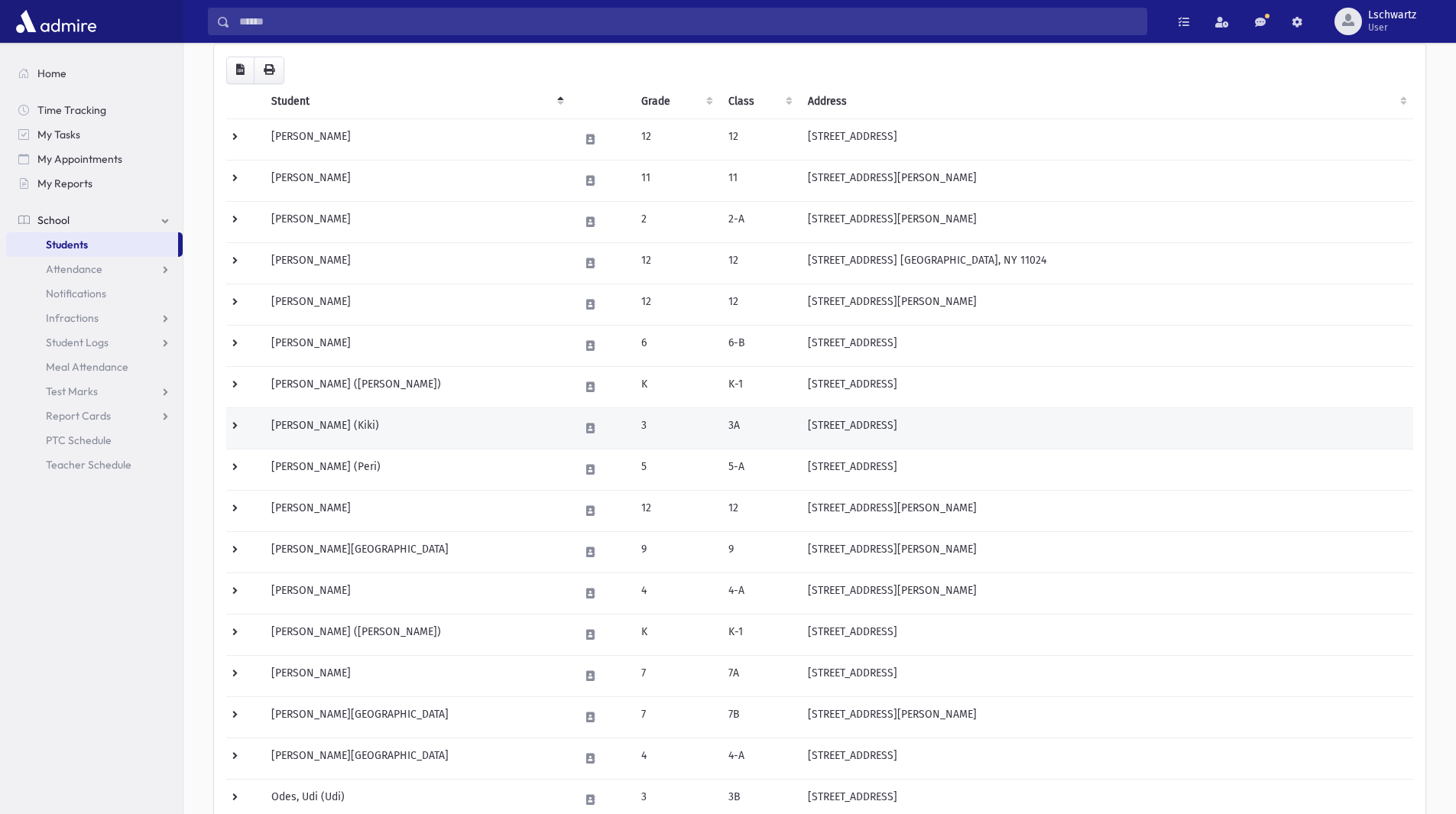
scroll to position [153, 0]
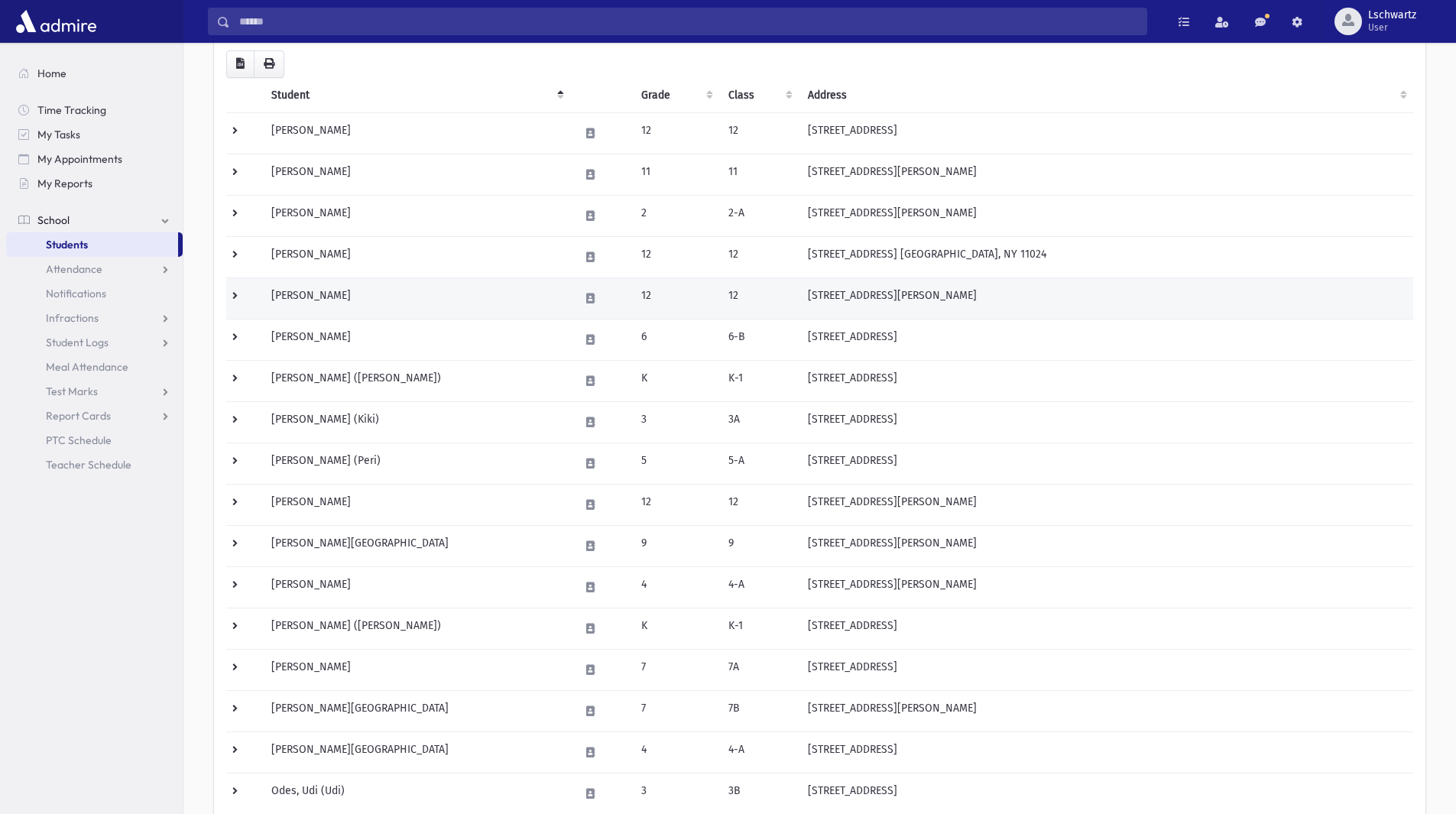
click at [232, 299] on td at bounding box center [244, 298] width 36 height 42
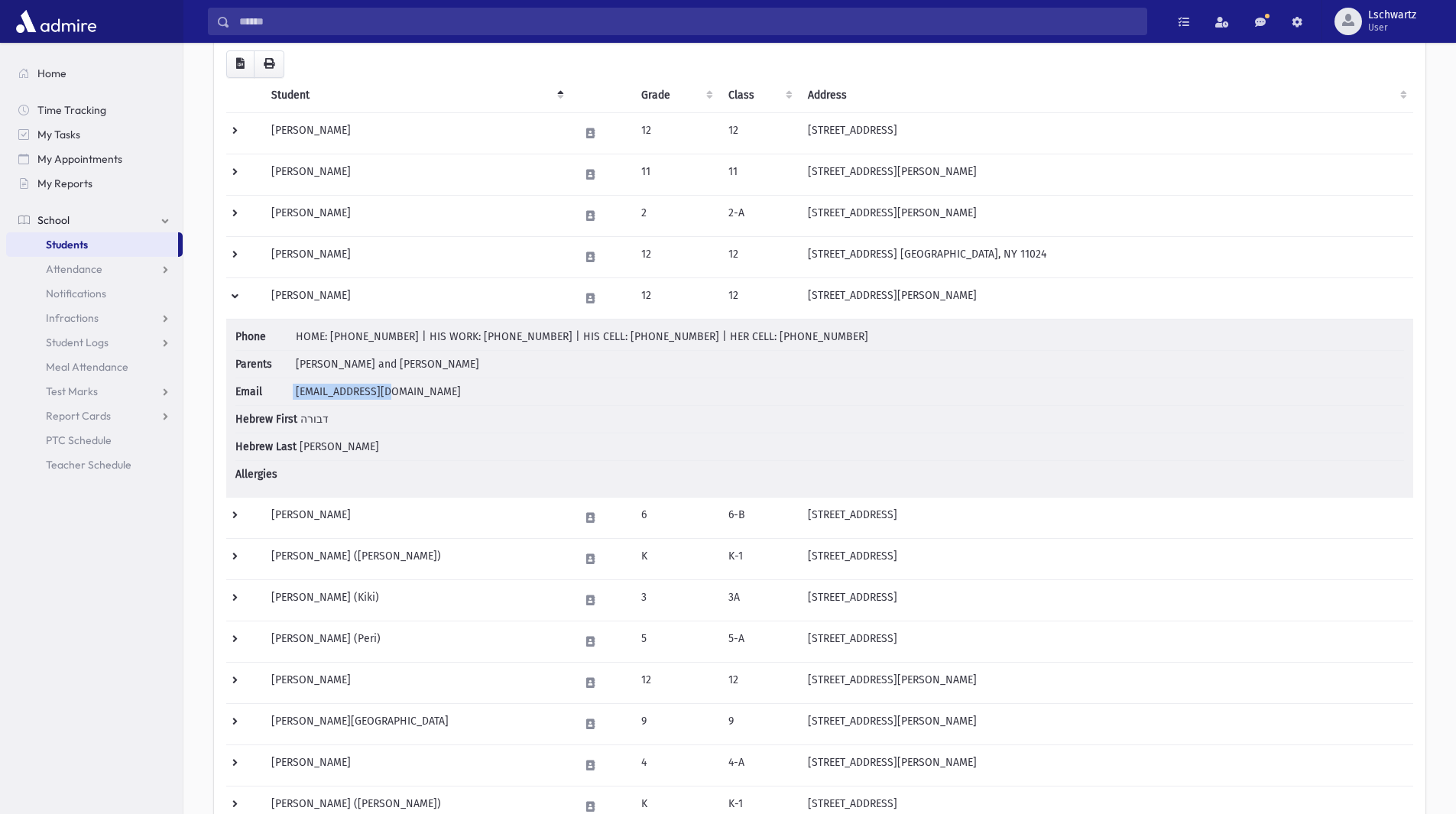
drag, startPoint x: 286, startPoint y: 389, endPoint x: 403, endPoint y: 390, distance: 117.0
click at [403, 390] on li "Email [EMAIL_ADDRESS][DOMAIN_NAME]" at bounding box center [820, 392] width 1169 height 28
copy li "[EMAIL_ADDRESS][DOMAIN_NAME]"
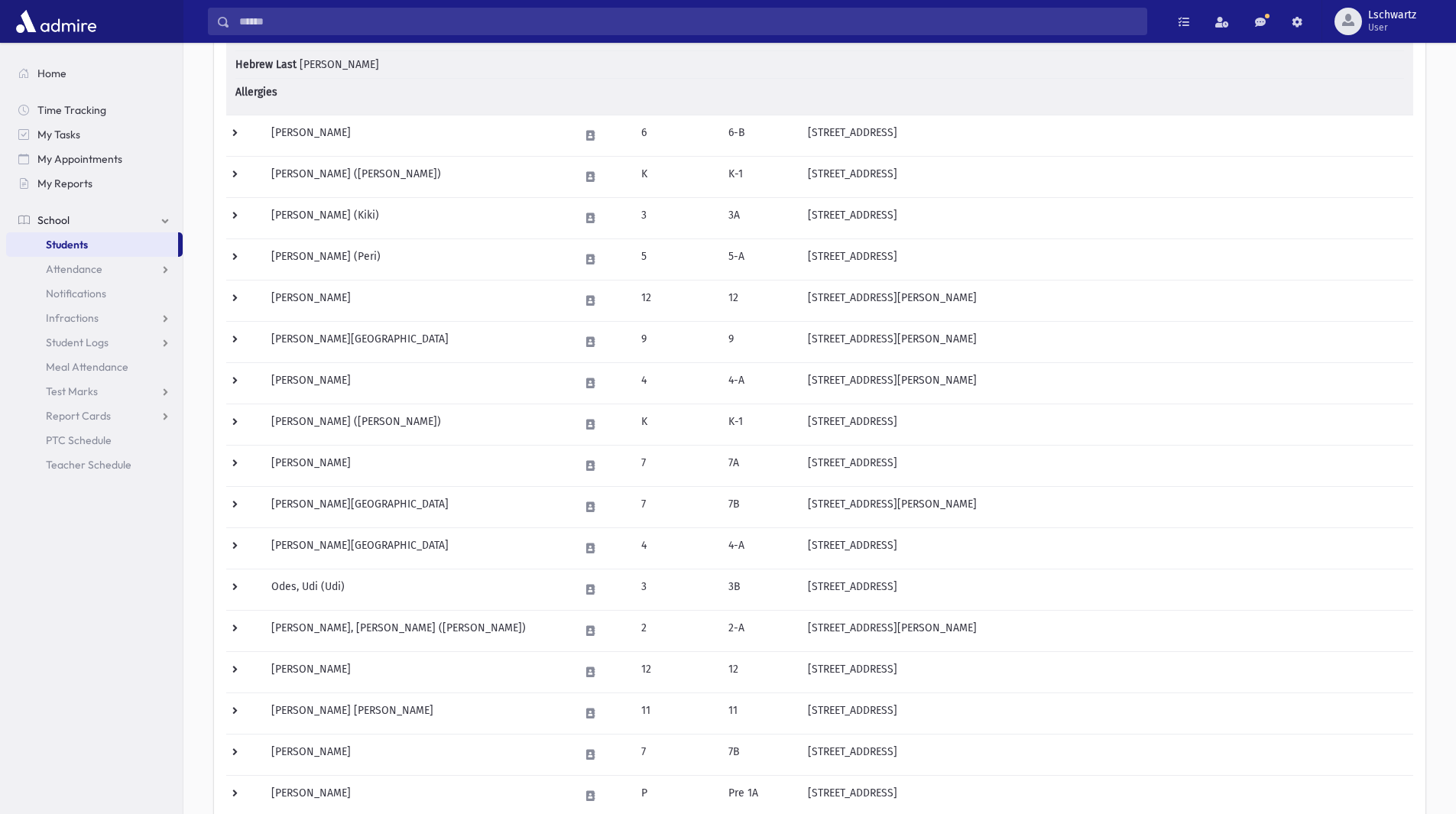
scroll to position [827, 0]
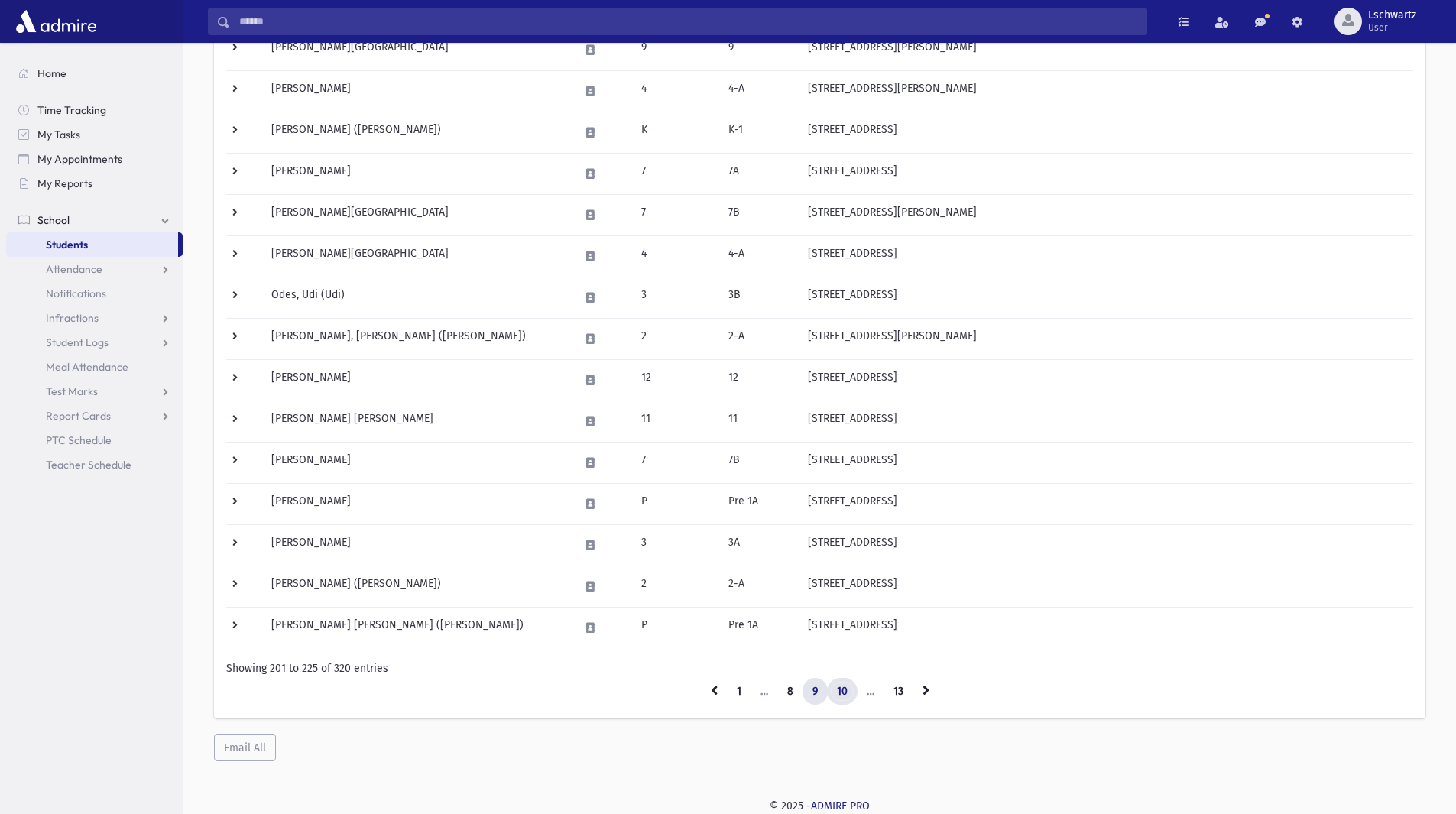
click at [839, 695] on link "10" at bounding box center [842, 692] width 30 height 28
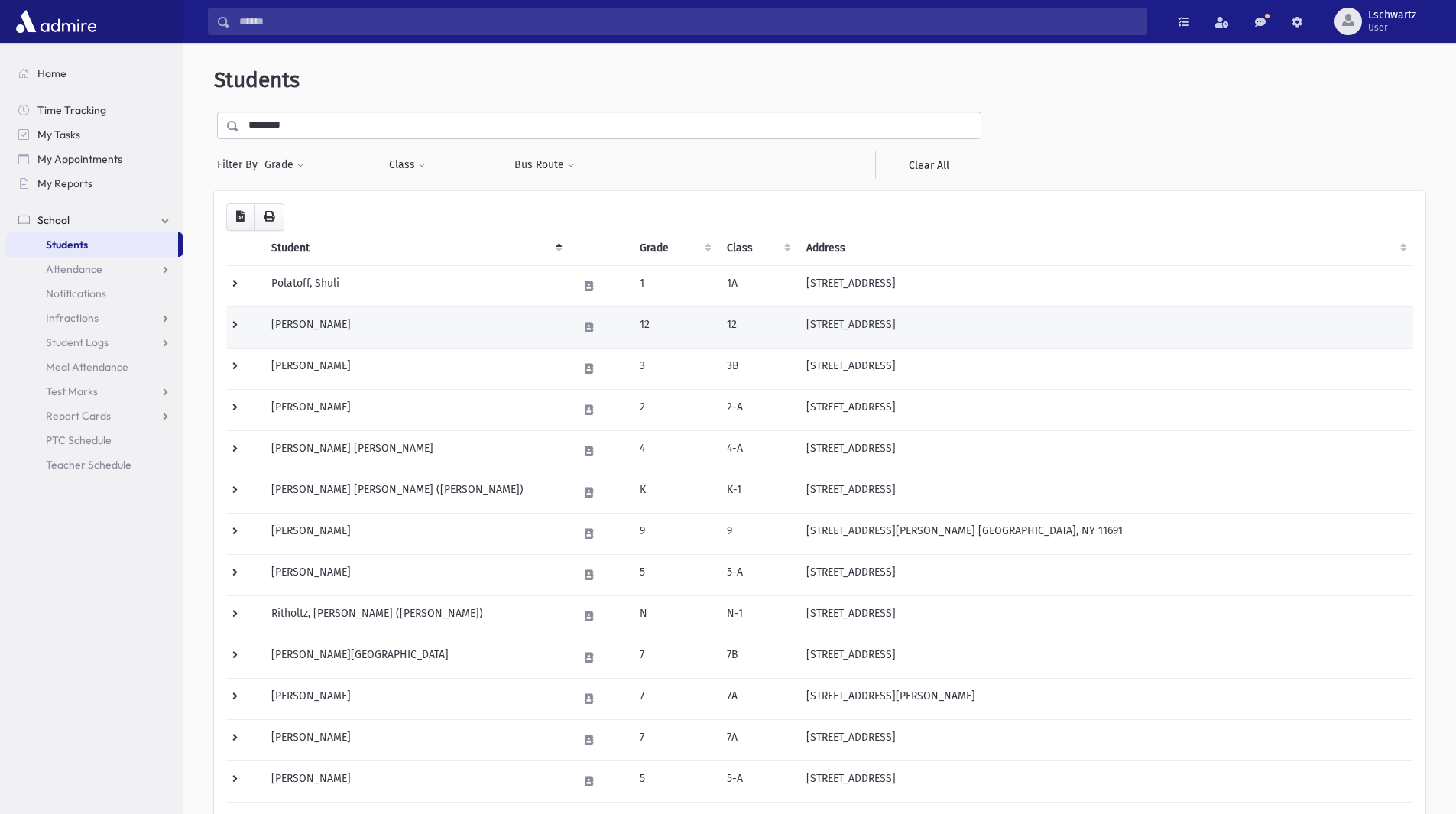
click at [232, 328] on td at bounding box center [244, 327] width 36 height 42
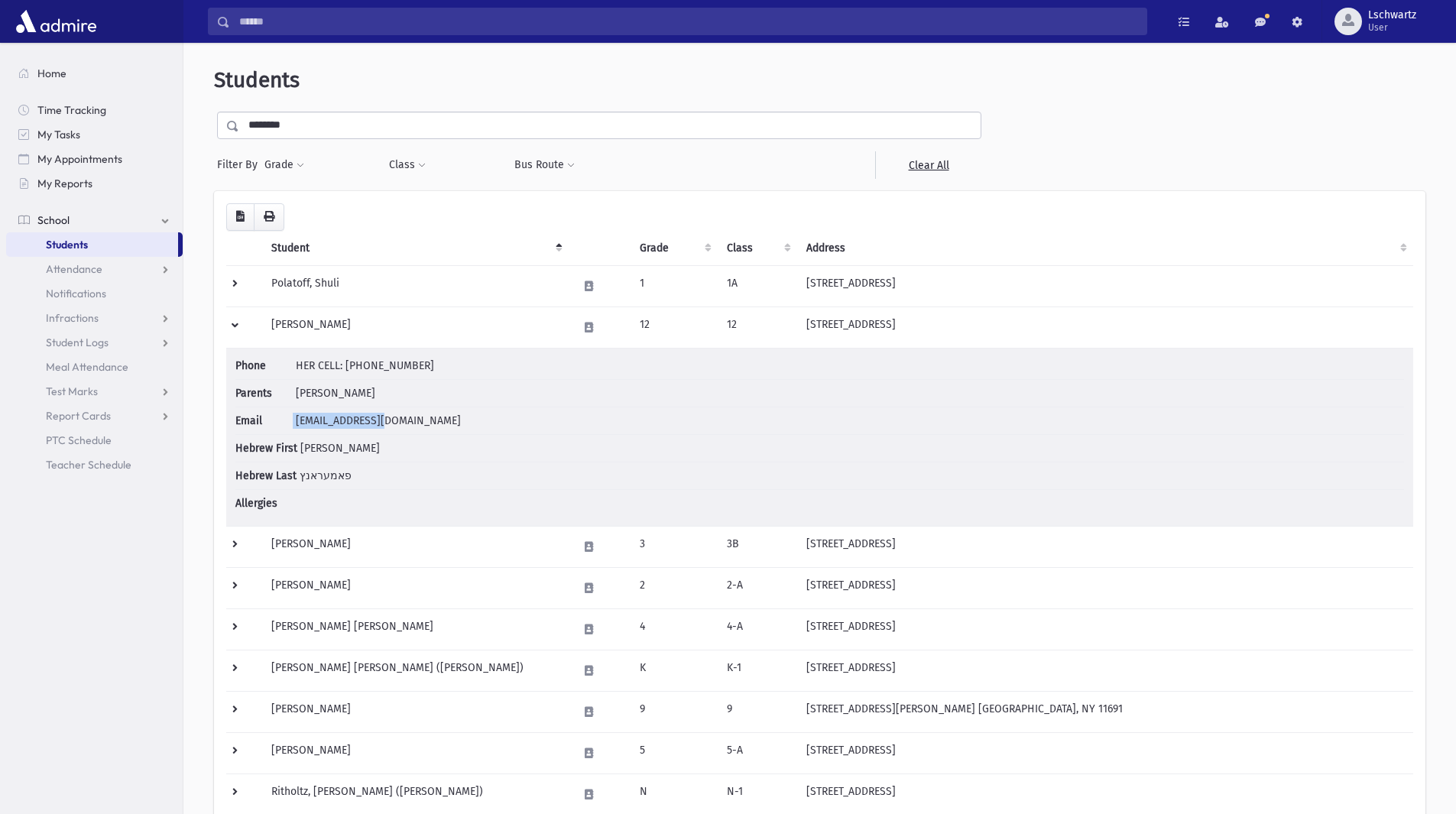
drag, startPoint x: 281, startPoint y: 419, endPoint x: 417, endPoint y: 421, distance: 136.0
click at [417, 421] on li "Email [EMAIL_ADDRESS][DOMAIN_NAME]" at bounding box center [820, 421] width 1169 height 28
copy li "[EMAIL_ADDRESS][DOMAIN_NAME]"
